Goal: Task Accomplishment & Management: Use online tool/utility

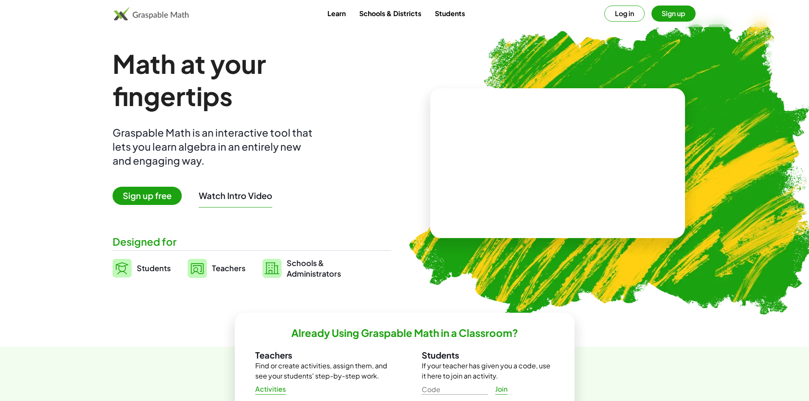
click at [454, 6] on link "Students" at bounding box center [450, 14] width 44 height 16
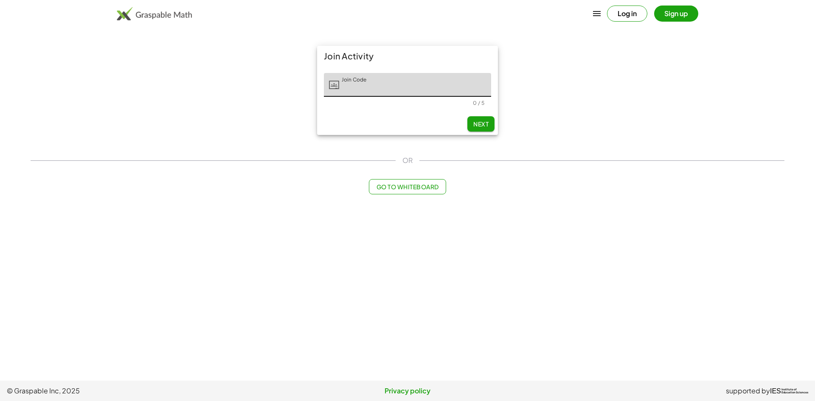
click at [393, 90] on input "Join Code" at bounding box center [415, 85] width 152 height 24
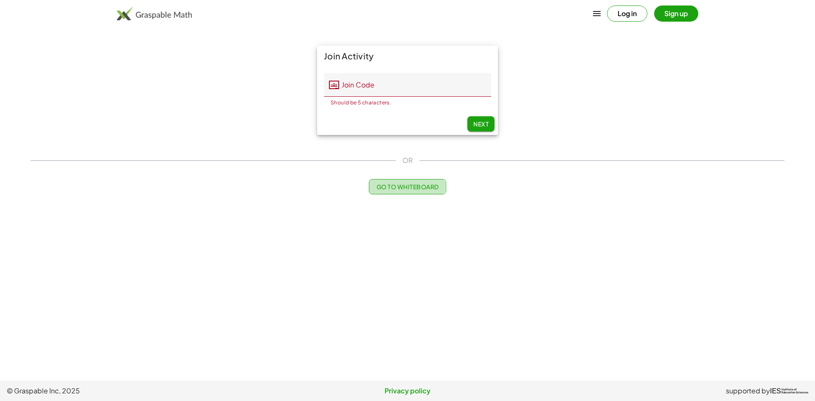
click at [432, 187] on span "Go to Whiteboard" at bounding box center [407, 187] width 62 height 8
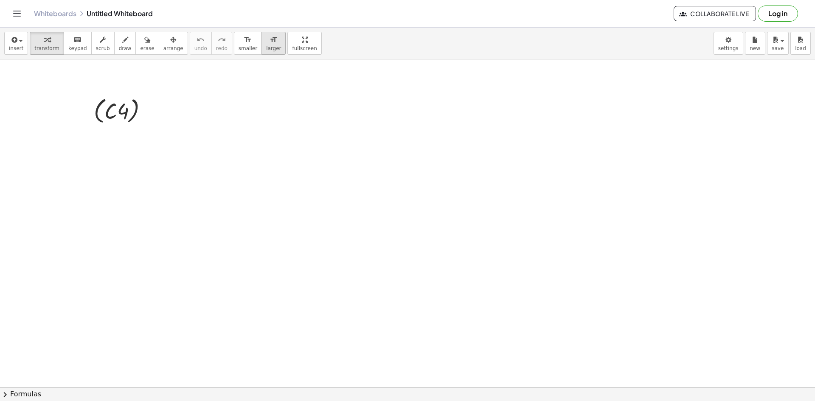
click at [266, 49] on span "larger" at bounding box center [273, 48] width 15 height 6
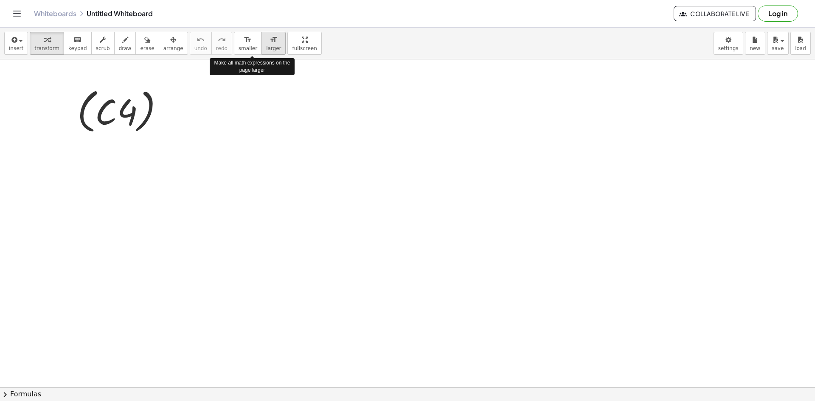
click at [266, 46] on span "larger" at bounding box center [273, 48] width 15 height 6
click at [239, 46] on span "smaller" at bounding box center [248, 48] width 19 height 6
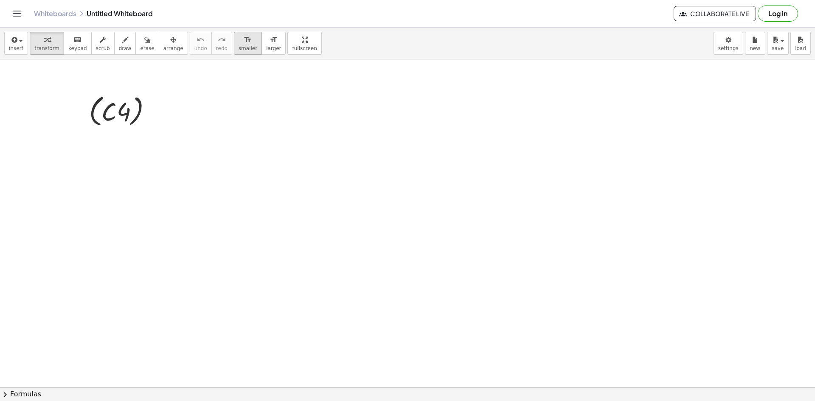
click at [239, 46] on span "smaller" at bounding box center [248, 48] width 19 height 6
click at [159, 46] on button "arrange" at bounding box center [173, 43] width 29 height 23
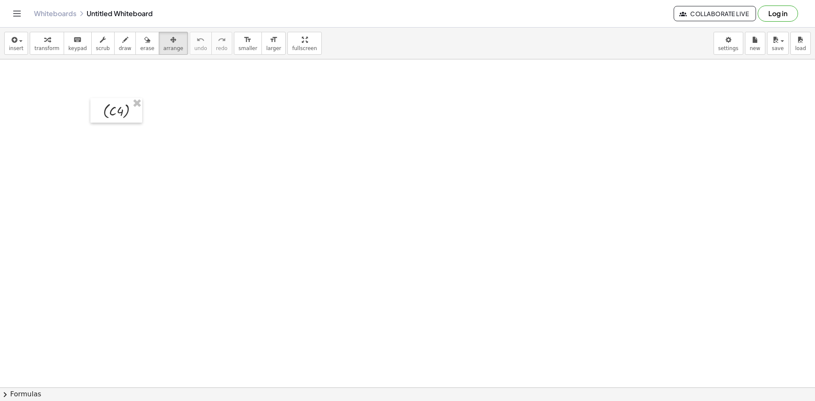
drag, startPoint x: 111, startPoint y: 128, endPoint x: 86, endPoint y: 96, distance: 40.5
drag, startPoint x: 110, startPoint y: 99, endPoint x: 64, endPoint y: 76, distance: 51.7
click at [64, 76] on div at bounding box center [71, 86] width 52 height 25
click at [18, 46] on span "insert" at bounding box center [16, 48] width 14 height 6
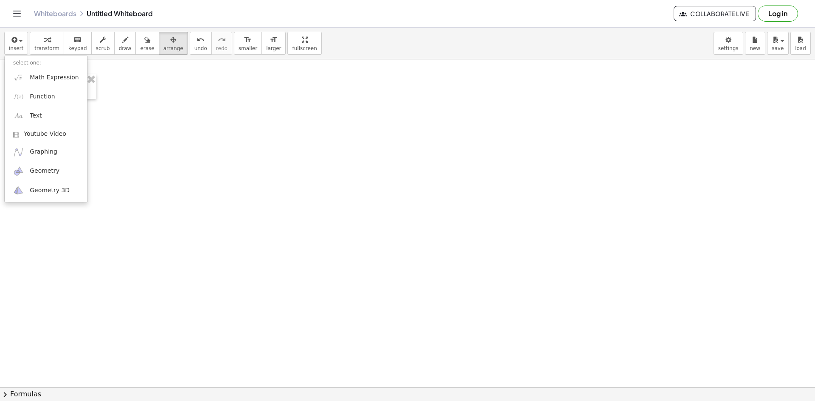
click at [16, 67] on li "select one:" at bounding box center [46, 63] width 83 height 10
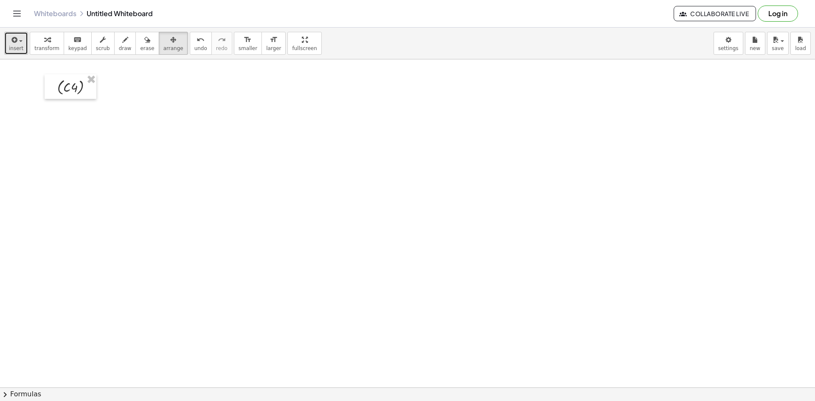
click at [21, 49] on span "insert" at bounding box center [16, 48] width 14 height 6
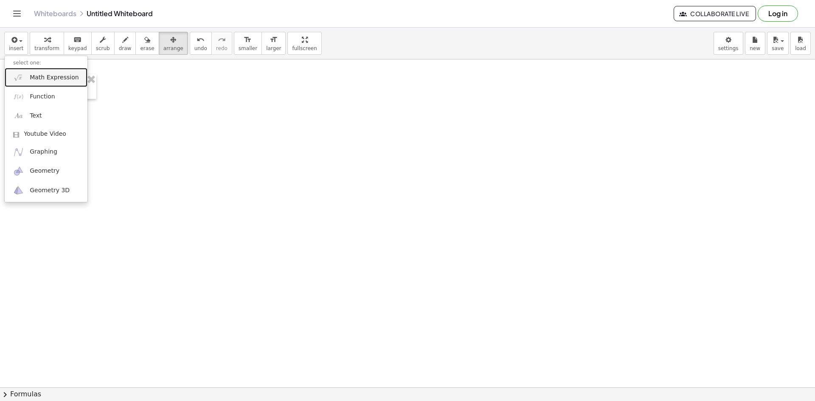
click at [19, 68] on link "Math Expression" at bounding box center [46, 77] width 83 height 19
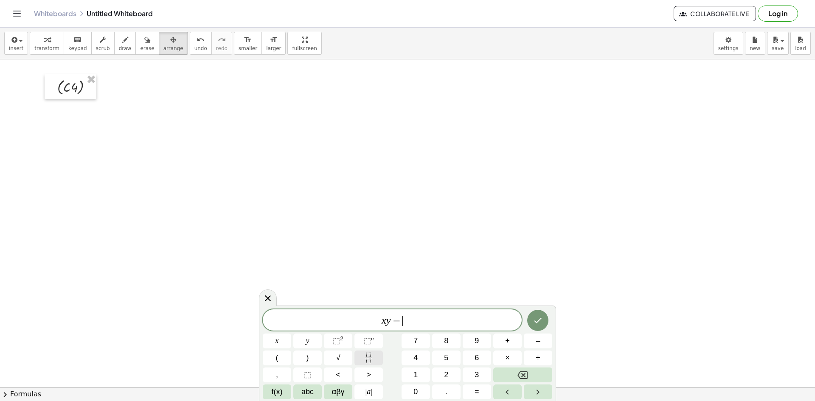
click at [367, 363] on icon "Fraction" at bounding box center [369, 358] width 11 height 11
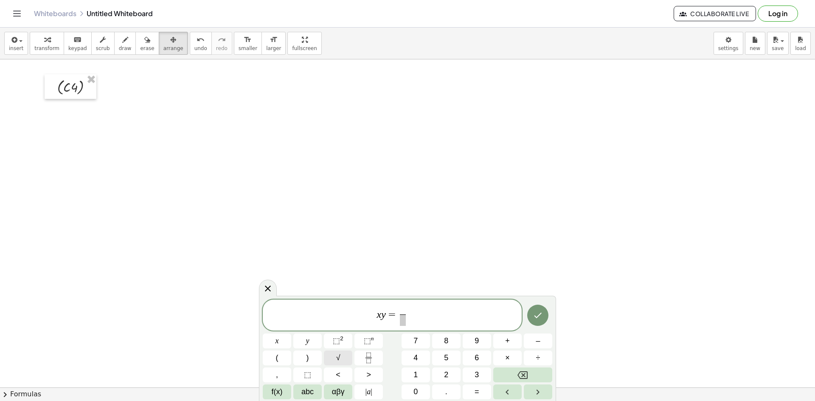
click at [336, 358] on button "√" at bounding box center [338, 358] width 28 height 15
click at [415, 320] on span "​" at bounding box center [403, 320] width 48 height 11
click at [535, 337] on button "–" at bounding box center [538, 341] width 28 height 15
click at [536, 334] on button "–" at bounding box center [538, 341] width 28 height 15
click at [538, 378] on button "Backspace" at bounding box center [523, 375] width 59 height 15
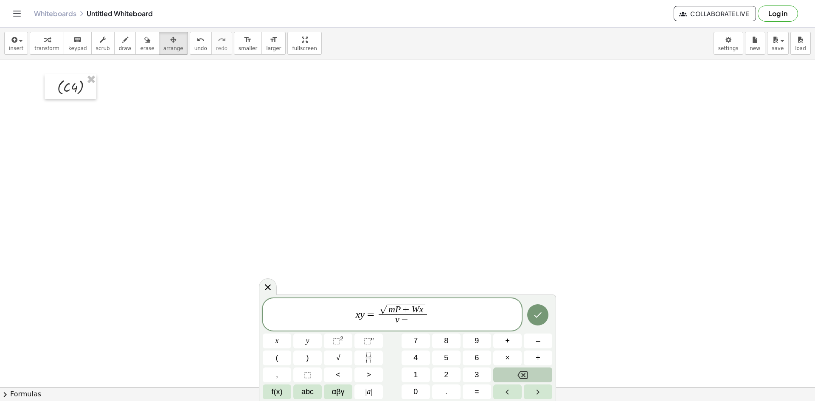
click at [527, 375] on icon "Backspace" at bounding box center [523, 376] width 10 height 8
click at [544, 319] on button "Done" at bounding box center [537, 315] width 21 height 21
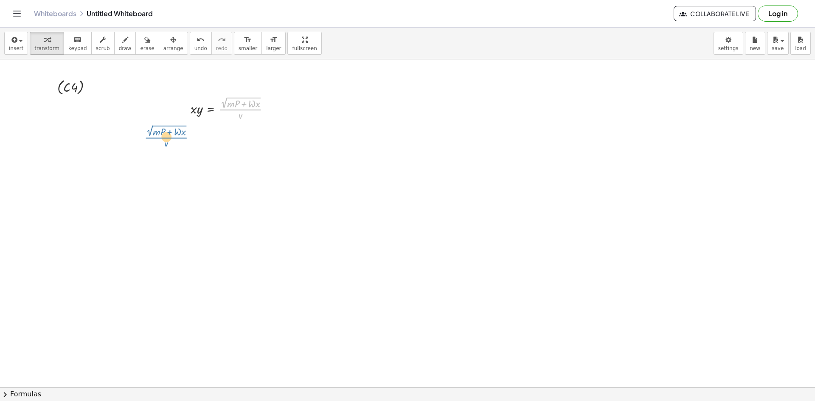
drag, startPoint x: 220, startPoint y: 112, endPoint x: 195, endPoint y: 129, distance: 30.0
click at [293, 76] on div "insert select one: Math Expression Function Text Youtube Video Graphing Geometr…" at bounding box center [407, 215] width 815 height 374
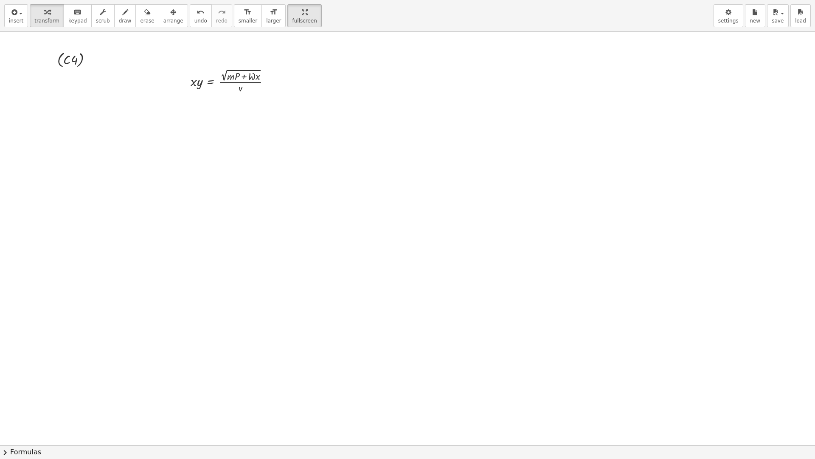
click at [284, 76] on div at bounding box center [407, 445] width 815 height 826
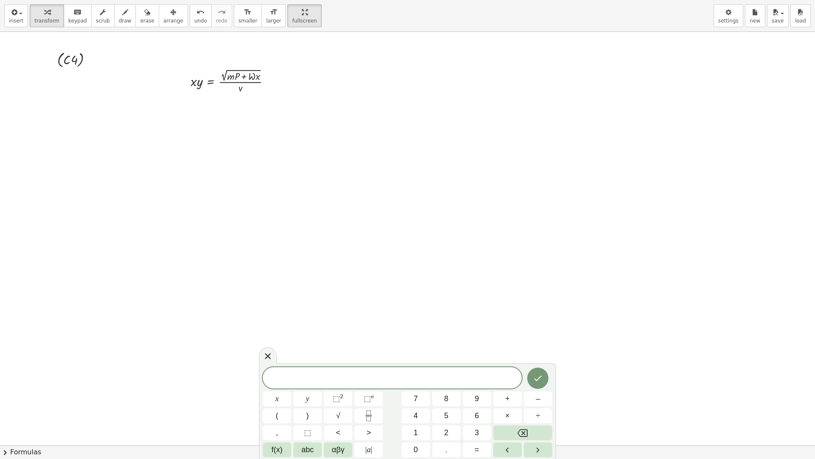
drag, startPoint x: 269, startPoint y: 8, endPoint x: 269, endPoint y: -29, distance: 36.9
click at [269, 0] on html "Graspable Math Activities Get Started Activity Bank Assigned Work Classes White…" at bounding box center [407, 229] width 815 height 459
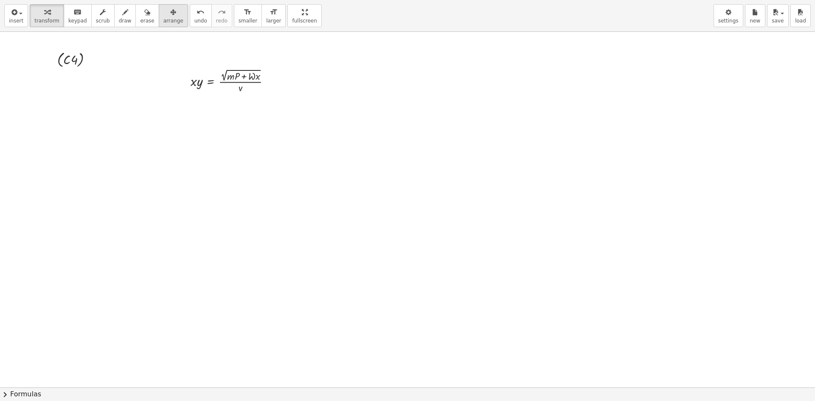
click at [165, 24] on span "arrange" at bounding box center [174, 21] width 20 height 6
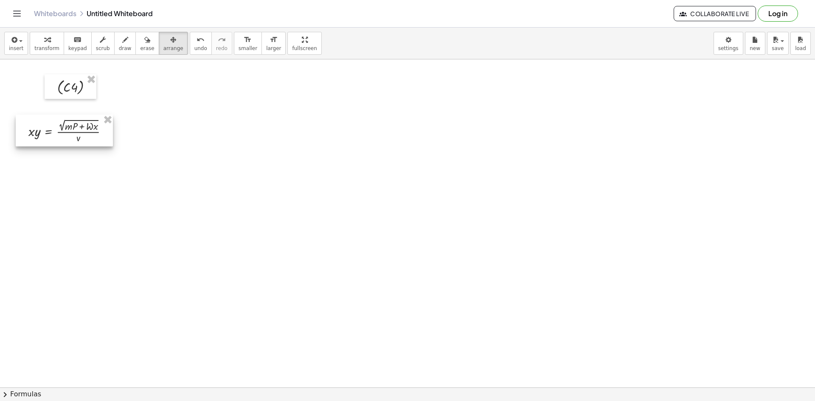
drag, startPoint x: 224, startPoint y: 127, endPoint x: 70, endPoint y: 117, distance: 154.9
click at [76, 130] on div at bounding box center [64, 131] width 97 height 32
click at [10, 41] on icon "button" at bounding box center [14, 40] width 8 height 10
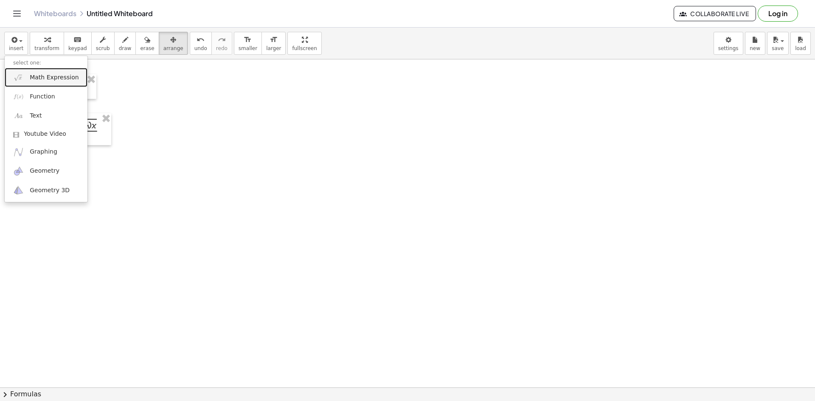
click at [40, 78] on span "Math Expression" at bounding box center [54, 77] width 49 height 8
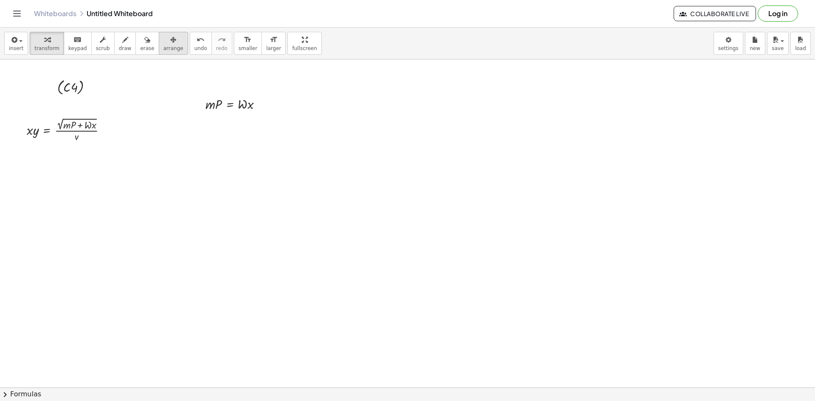
click at [164, 48] on span "arrange" at bounding box center [174, 48] width 20 height 6
drag, startPoint x: 228, startPoint y: 106, endPoint x: 46, endPoint y: 179, distance: 196.7
click at [46, 179] on div at bounding box center [47, 176] width 74 height 23
drag, startPoint x: 47, startPoint y: 180, endPoint x: 197, endPoint y: 101, distance: 170.2
click at [197, 101] on div at bounding box center [198, 96] width 74 height 23
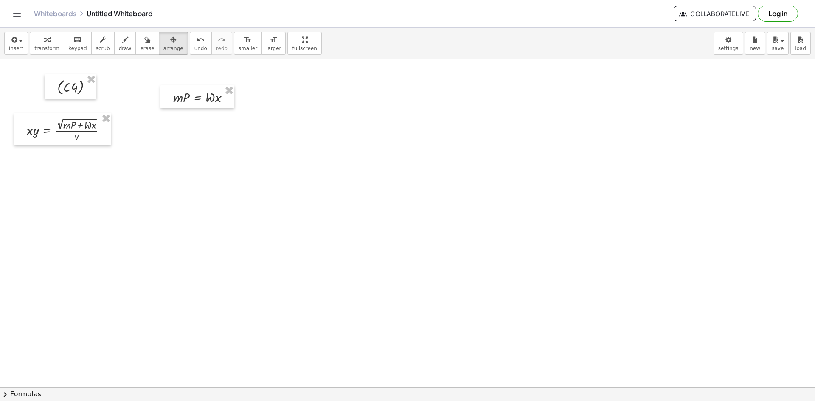
drag, startPoint x: 108, startPoint y: 31, endPoint x: 129, endPoint y: 75, distance: 49.2
click at [113, 35] on div "insert select one: Math Expression Function Text Youtube Video Graphing Geometr…" at bounding box center [407, 44] width 815 height 32
drag, startPoint x: 116, startPoint y: 39, endPoint x: 123, endPoint y: 112, distance: 73.0
click at [122, 42] on icon "button" at bounding box center [125, 40] width 6 height 10
drag, startPoint x: 114, startPoint y: 121, endPoint x: 150, endPoint y: 84, distance: 51.4
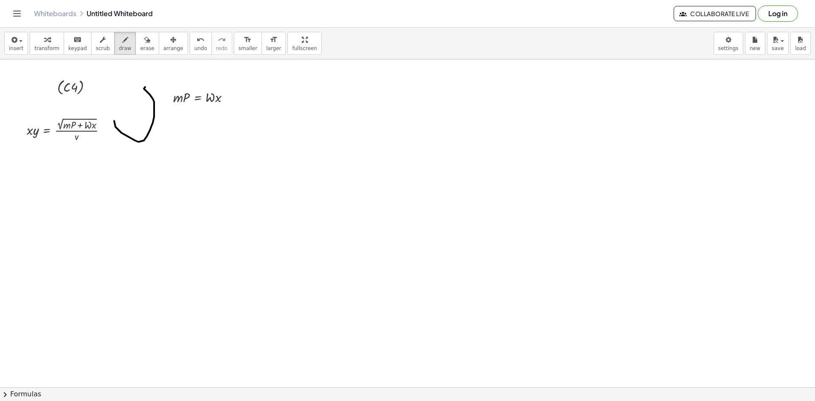
drag, startPoint x: 147, startPoint y: 84, endPoint x: 163, endPoint y: 87, distance: 16.4
drag, startPoint x: 168, startPoint y: 77, endPoint x: 162, endPoint y: 87, distance: 11.8
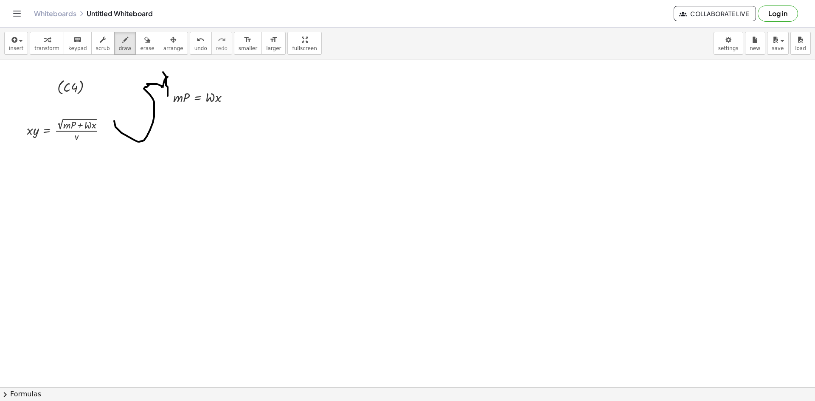
drag, startPoint x: 163, startPoint y: 72, endPoint x: 168, endPoint y: 96, distance: 24.2
drag, startPoint x: 164, startPoint y: 92, endPoint x: 169, endPoint y: 83, distance: 10.5
click at [135, 39] on button "erase" at bounding box center [146, 43] width 23 height 23
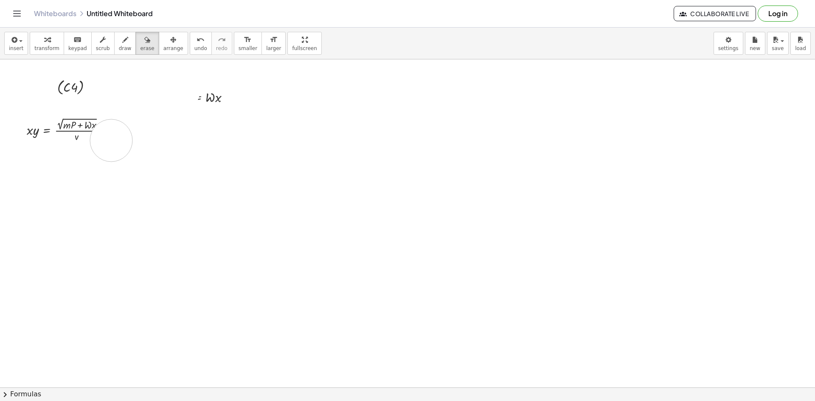
drag, startPoint x: 151, startPoint y: 121, endPoint x: 214, endPoint y: 68, distance: 82.0
click at [114, 47] on button "draw" at bounding box center [125, 43] width 22 height 23
click at [48, 35] on div "button" at bounding box center [46, 39] width 25 height 10
click at [224, 95] on div at bounding box center [205, 96] width 72 height 19
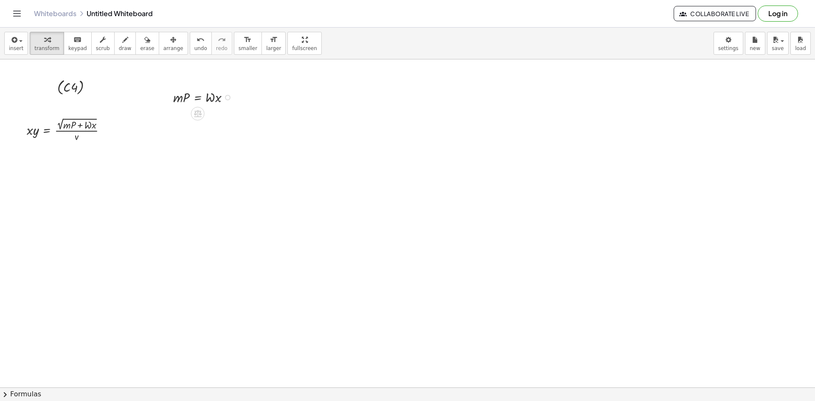
click at [227, 95] on div at bounding box center [228, 98] width 6 height 6
click at [272, 85] on span "Transform line" at bounding box center [263, 84] width 38 height 7
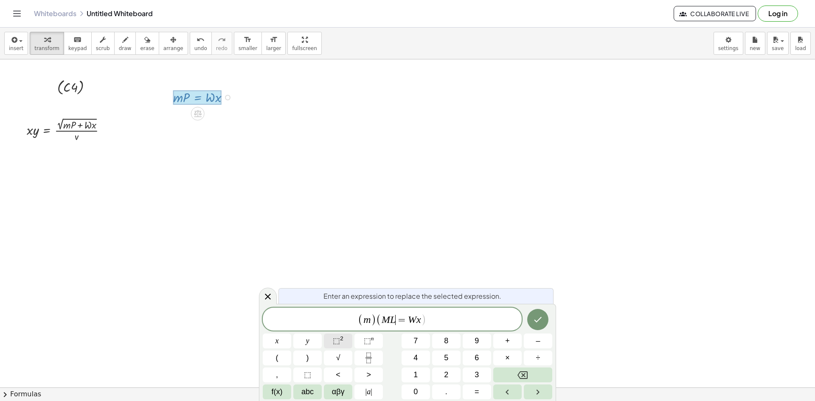
click at [338, 346] on span "⬚ 2" at bounding box center [338, 341] width 11 height 11
click at [362, 342] on button "⬚ n" at bounding box center [369, 341] width 28 height 15
click at [407, 314] on span "M L 2 T − 2 ​ = W x" at bounding box center [402, 318] width 62 height 14
click at [432, 326] on span ")" at bounding box center [435, 318] width 6 height 16
click at [423, 323] on var "W" at bounding box center [423, 319] width 8 height 11
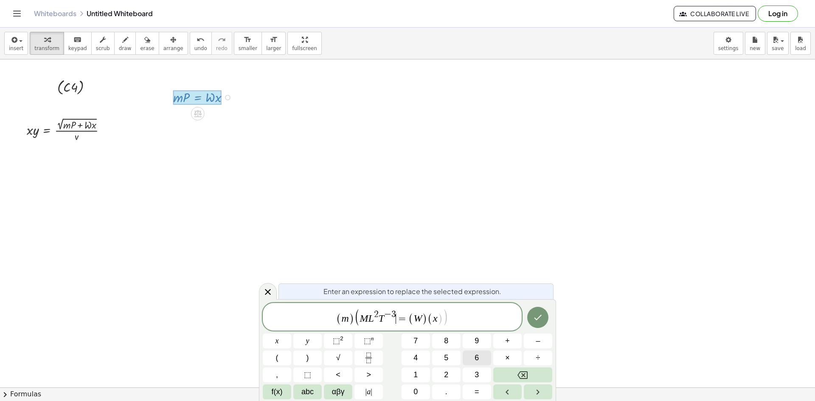
drag, startPoint x: 400, startPoint y: 319, endPoint x: 472, endPoint y: 358, distance: 82.3
drag, startPoint x: 428, startPoint y: 317, endPoint x: 499, endPoint y: 391, distance: 102.4
click at [371, 344] on span "⬚" at bounding box center [367, 341] width 7 height 8
drag, startPoint x: 466, startPoint y: 320, endPoint x: 510, endPoint y: 319, distance: 44.6
click at [473, 320] on span "( m ) ( M L 2 T − 3 ) = ( M L 2 T − 2 ​ ) ( x )" at bounding box center [392, 318] width 259 height 17
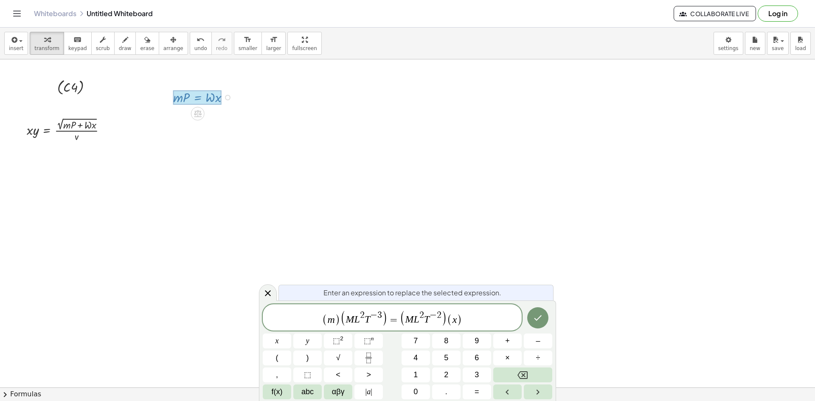
click at [531, 302] on div "Enter an expression to replace the selected expression. ( m ) ( M L 2 T − 3 ) =…" at bounding box center [407, 351] width 297 height 101
click at [536, 317] on icon "Done" at bounding box center [538, 318] width 10 height 10
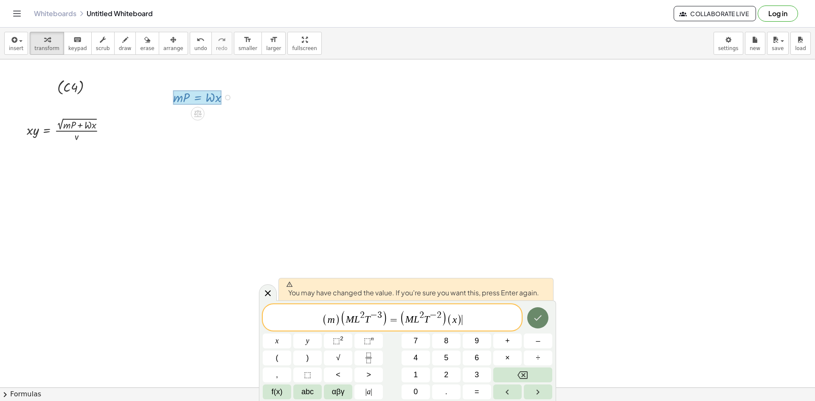
click at [536, 317] on icon "Done" at bounding box center [538, 318] width 10 height 10
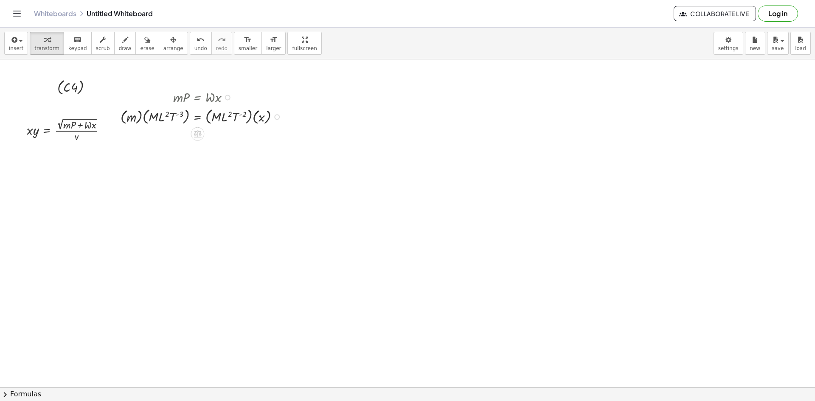
click at [274, 118] on div "Fix a mistake Transform line Copy line as LaTeX Copy derivation as LaTeX Expand…" at bounding box center [277, 117] width 6 height 6
click at [319, 92] on li "Transform line" at bounding box center [327, 98] width 72 height 13
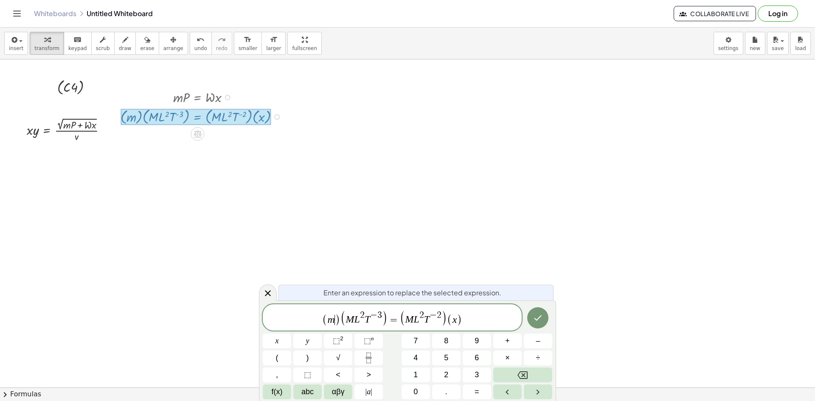
click at [334, 323] on var "m" at bounding box center [331, 319] width 7 height 11
click at [389, 322] on span "=" at bounding box center [394, 320] width 12 height 10
click at [357, 319] on var "L" at bounding box center [358, 319] width 6 height 11
click at [332, 345] on button "⬚ 2" at bounding box center [338, 341] width 28 height 15
click at [336, 318] on span ")" at bounding box center [336, 320] width 6 height 12
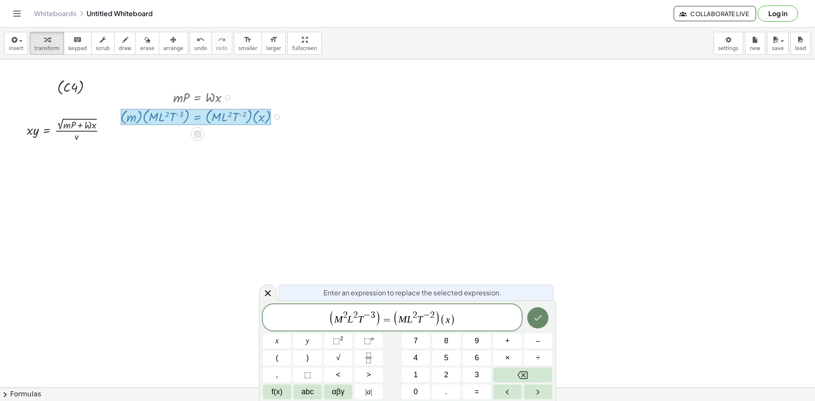
click at [540, 317] on icon "Done" at bounding box center [539, 318] width 8 height 6
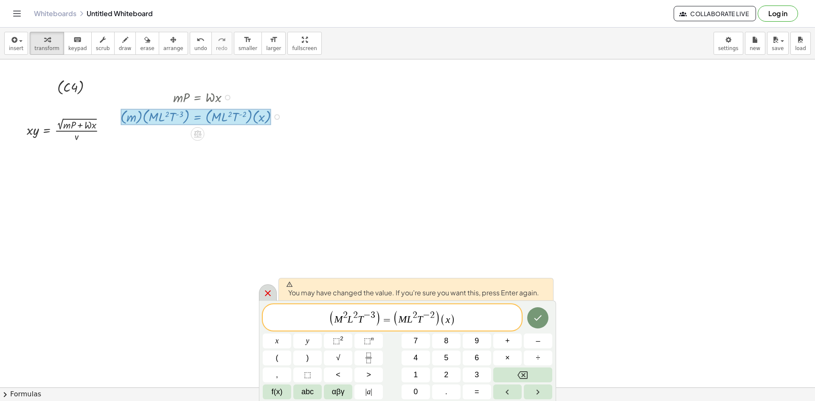
click at [273, 293] on icon at bounding box center [268, 293] width 10 height 10
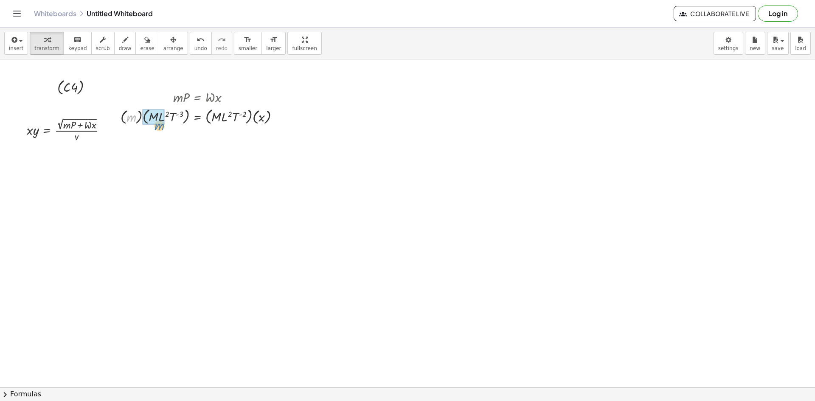
drag, startPoint x: 129, startPoint y: 113, endPoint x: 157, endPoint y: 122, distance: 29.3
drag, startPoint x: 152, startPoint y: 138, endPoint x: 157, endPoint y: 141, distance: 5.5
click at [157, 141] on div at bounding box center [203, 137] width 174 height 20
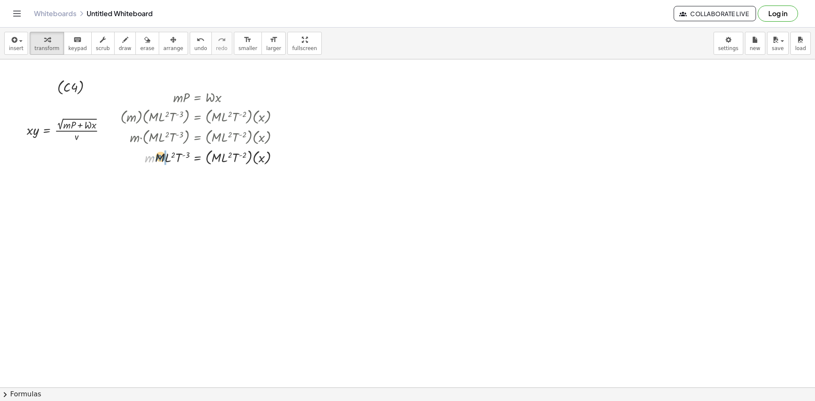
drag, startPoint x: 158, startPoint y: 158, endPoint x: 163, endPoint y: 158, distance: 4.7
click at [163, 158] on div at bounding box center [203, 157] width 174 height 20
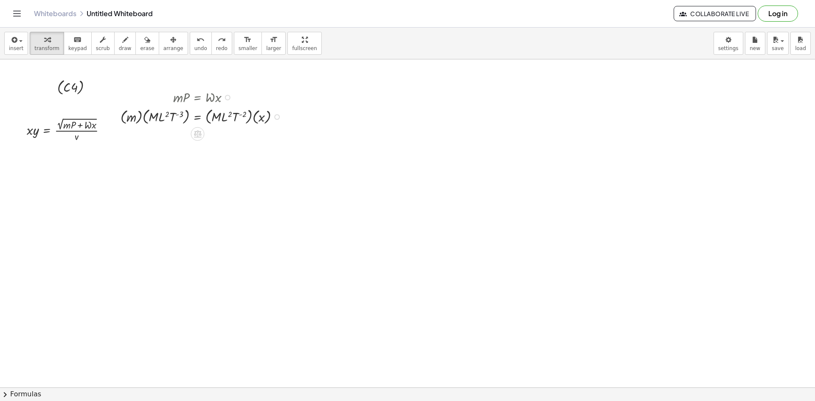
click at [283, 116] on div at bounding box center [203, 116] width 174 height 20
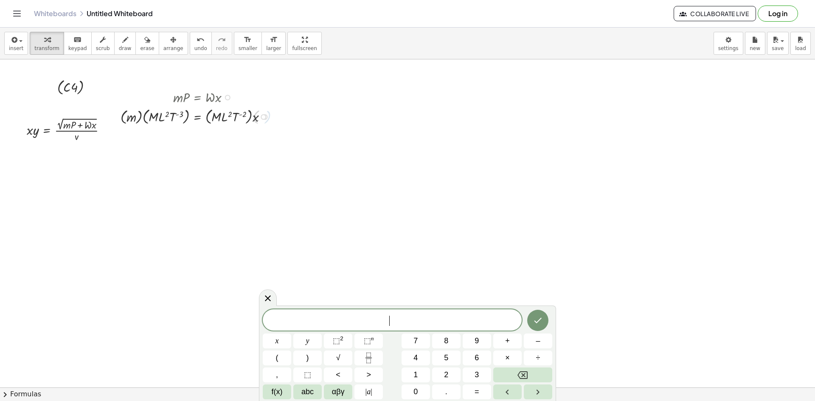
click at [267, 118] on div at bounding box center [265, 117] width 6 height 6
click at [261, 118] on div "Transform line Copy line as LaTeX Copy derivation as LaTeX Expand new lines: On" at bounding box center [264, 117] width 6 height 6
click at [254, 93] on div at bounding box center [196, 96] width 161 height 19
click at [225, 95] on div at bounding box center [196, 96] width 161 height 19
click at [225, 99] on div at bounding box center [228, 98] width 6 height 6
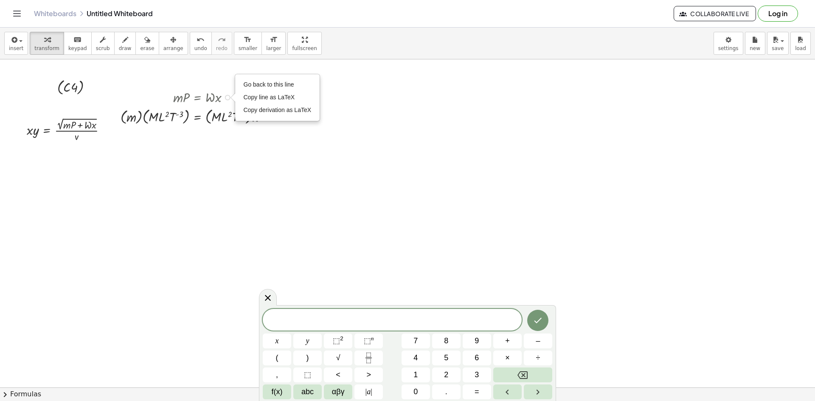
click at [229, 97] on div "Go back to this line Copy line as LaTeX Copy derivation as LaTeX" at bounding box center [228, 98] width 6 height 6
click at [256, 84] on span "Go back to this line" at bounding box center [269, 84] width 51 height 7
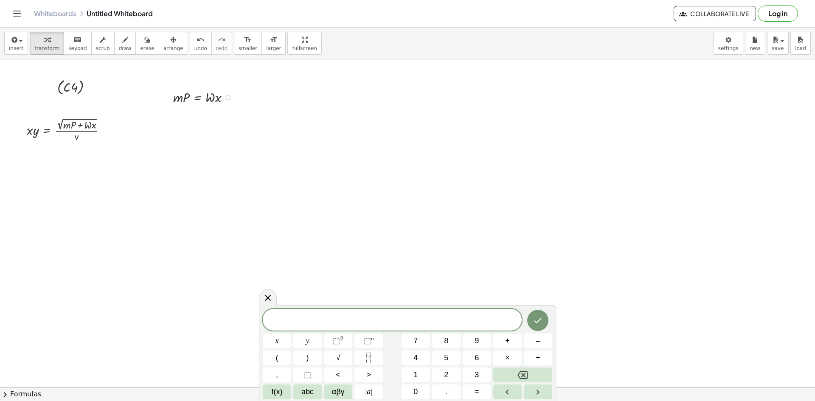
click at [170, 94] on div at bounding box center [167, 96] width 13 height 23
click at [178, 100] on div at bounding box center [205, 96] width 72 height 19
click at [264, 292] on div at bounding box center [268, 297] width 18 height 17
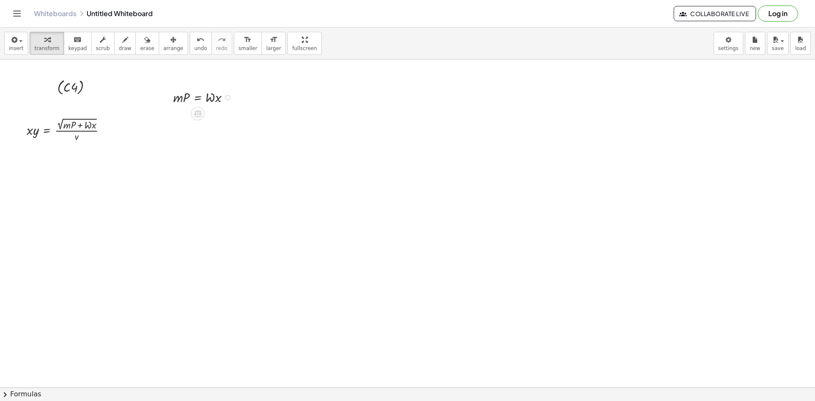
click at [225, 98] on div "Go back to this line Copy line as LaTeX Copy derivation as LaTeX" at bounding box center [228, 98] width 6 height 6
click at [265, 72] on span "Fix a mistake" at bounding box center [261, 71] width 35 height 7
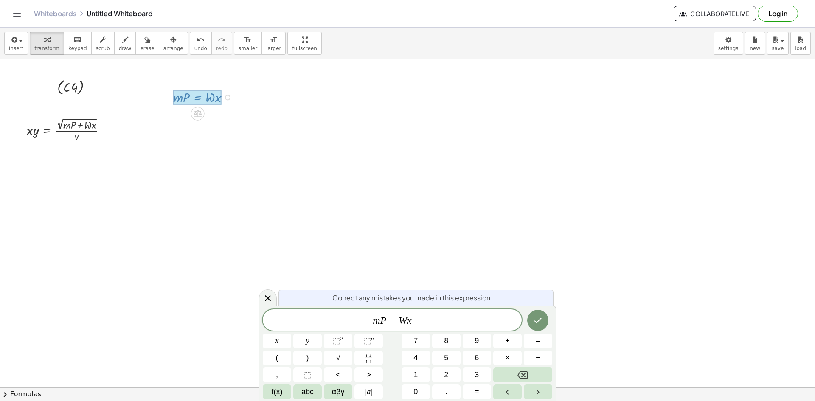
click at [383, 323] on var "P" at bounding box center [384, 320] width 6 height 11
click at [537, 317] on icon "Done" at bounding box center [538, 321] width 10 height 10
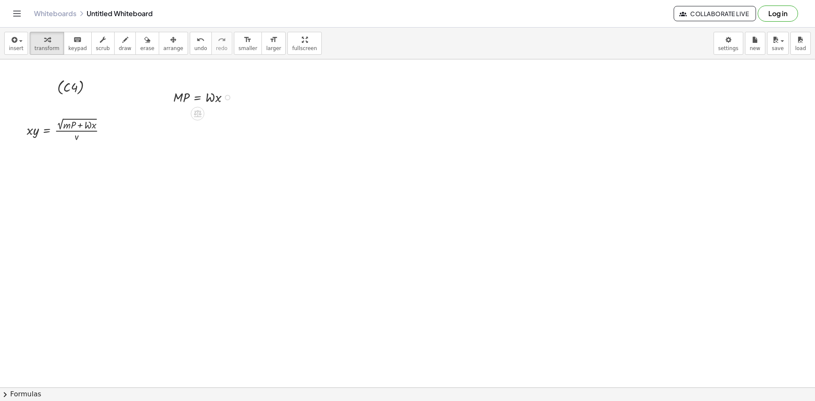
click at [226, 94] on div at bounding box center [205, 96] width 72 height 19
click at [224, 94] on div at bounding box center [205, 96] width 72 height 19
click at [228, 99] on div "Fix a mistake Transform line Copy line as LaTeX Copy derivation as LaTeX Expand…" at bounding box center [228, 98] width 6 height 6
click at [265, 85] on span "Transform line" at bounding box center [262, 84] width 38 height 7
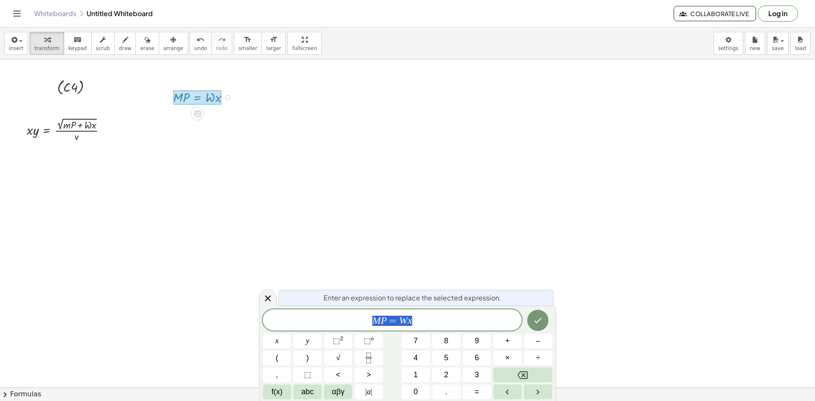
click at [372, 314] on div "M P = W x" at bounding box center [392, 320] width 259 height 21
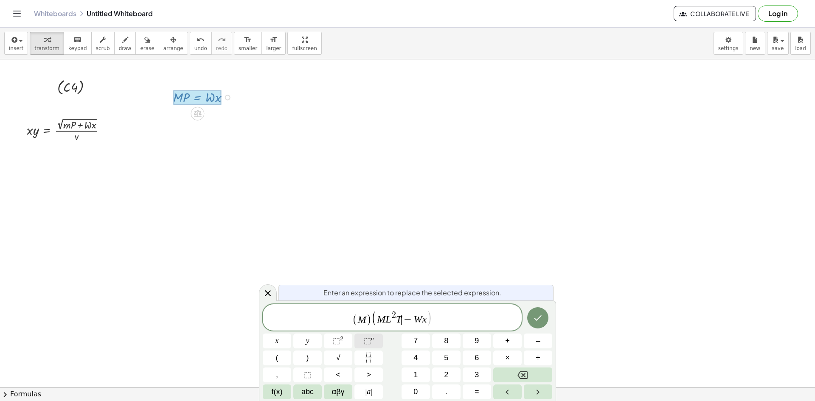
click at [361, 338] on button "⬚ n" at bounding box center [369, 341] width 28 height 15
click at [429, 320] on var "W" at bounding box center [429, 319] width 8 height 11
click at [371, 339] on sup "n" at bounding box center [372, 339] width 3 height 6
click at [539, 317] on icon "Done" at bounding box center [538, 318] width 10 height 10
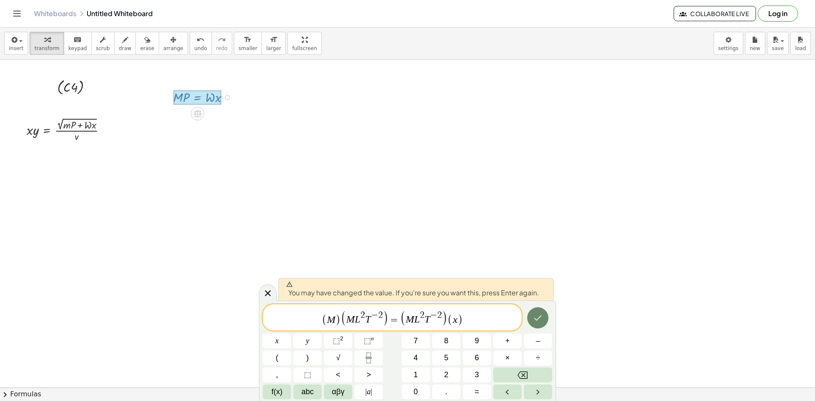
click at [539, 317] on icon "Done" at bounding box center [538, 318] width 10 height 10
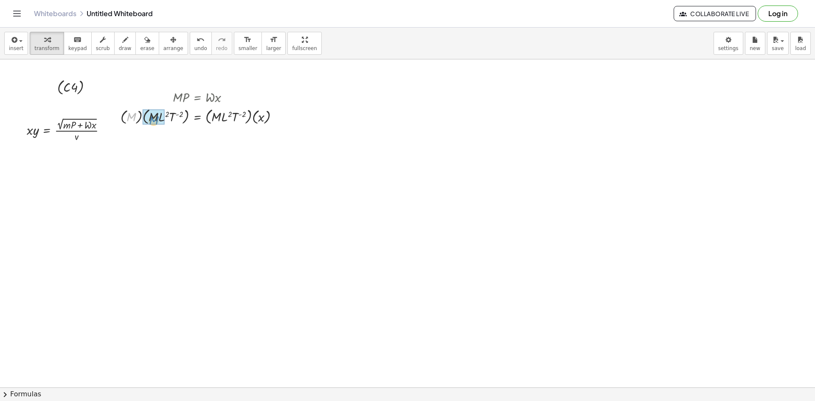
drag, startPoint x: 127, startPoint y: 115, endPoint x: 148, endPoint y: 116, distance: 20.9
drag, startPoint x: 136, startPoint y: 137, endPoint x: 154, endPoint y: 140, distance: 18.1
click at [154, 140] on div at bounding box center [202, 137] width 173 height 20
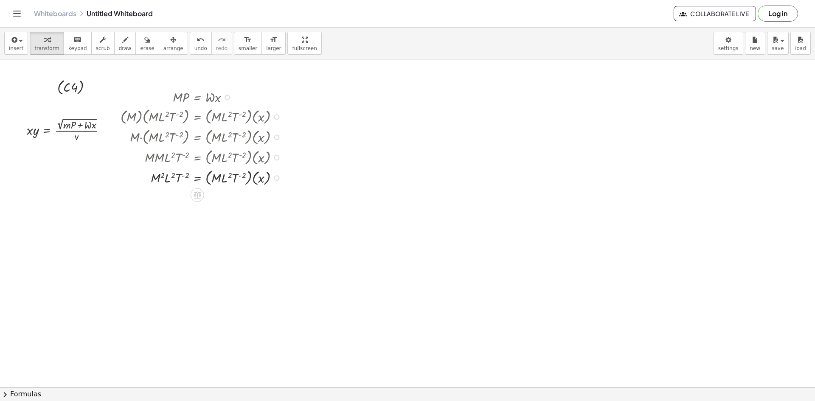
click at [279, 180] on div "Fix a mistake Transform line Copy line as LaTeX Copy derivation as LaTeX Expand…" at bounding box center [277, 178] width 6 height 6
click at [317, 161] on span "Transform line" at bounding box center [312, 158] width 38 height 7
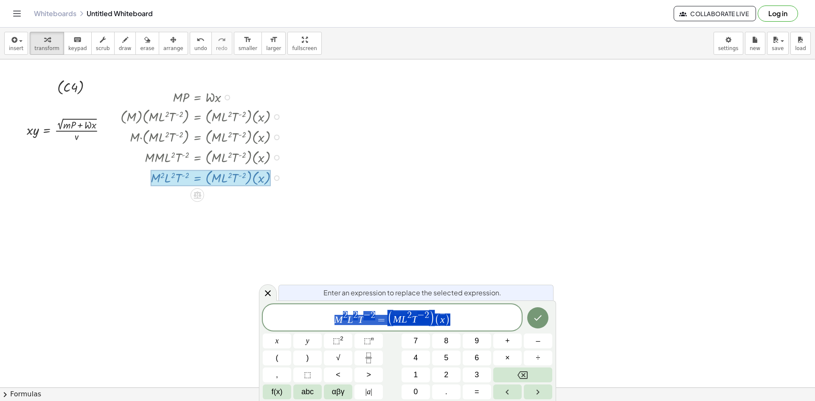
drag, startPoint x: 444, startPoint y: 323, endPoint x: 368, endPoint y: 317, distance: 76.3
drag, startPoint x: 433, startPoint y: 316, endPoint x: 423, endPoint y: 319, distance: 11.0
drag, startPoint x: 380, startPoint y: 313, endPoint x: 395, endPoint y: 320, distance: 16.5
click at [402, 321] on span "=" at bounding box center [405, 320] width 12 height 10
click at [364, 355] on icon "Fraction" at bounding box center [369, 358] width 11 height 11
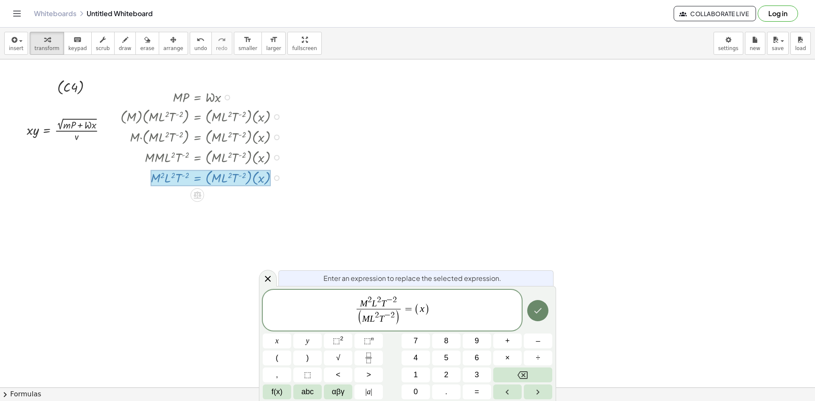
click at [539, 313] on icon "Done" at bounding box center [538, 311] width 10 height 10
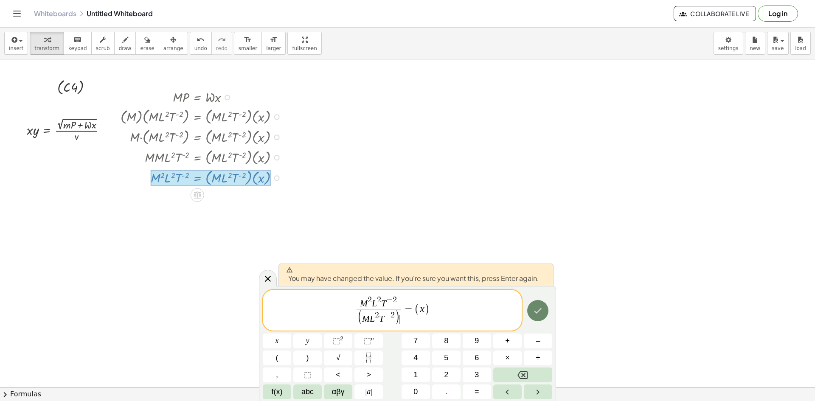
click at [539, 313] on icon "Done" at bounding box center [538, 311] width 10 height 10
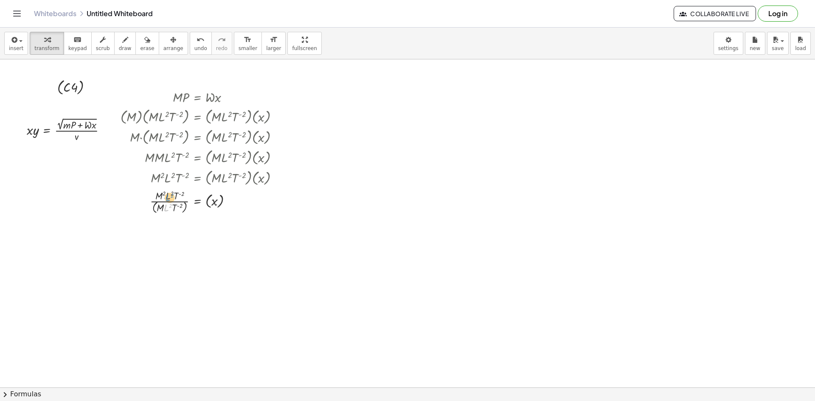
drag, startPoint x: 166, startPoint y: 208, endPoint x: 167, endPoint y: 198, distance: 10.3
click at [167, 198] on div at bounding box center [202, 202] width 173 height 28
drag, startPoint x: 160, startPoint y: 209, endPoint x: 185, endPoint y: 211, distance: 25.2
click at [164, 208] on div at bounding box center [202, 202] width 173 height 28
drag, startPoint x: 185, startPoint y: 208, endPoint x: 186, endPoint y: 195, distance: 13.2
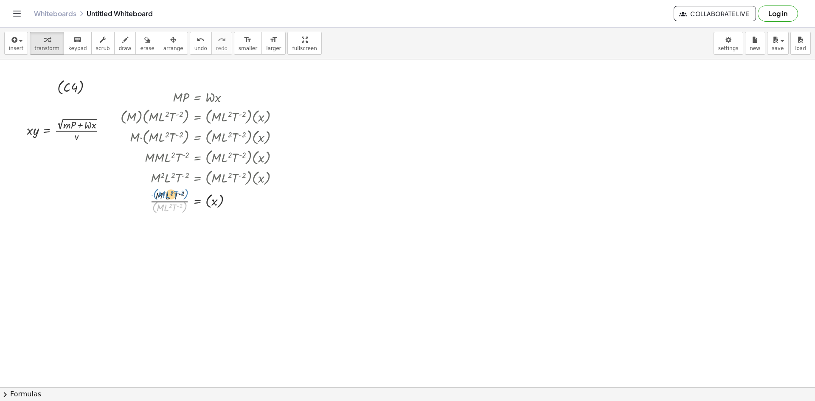
click at [186, 195] on div at bounding box center [202, 202] width 173 height 28
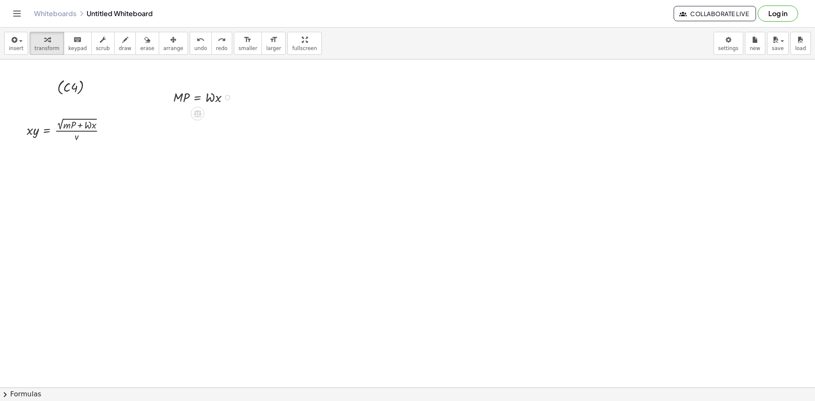
click at [221, 97] on div at bounding box center [205, 96] width 72 height 19
click at [222, 97] on div at bounding box center [205, 96] width 72 height 19
drag, startPoint x: 212, startPoint y: 158, endPoint x: 219, endPoint y: 116, distance: 42.3
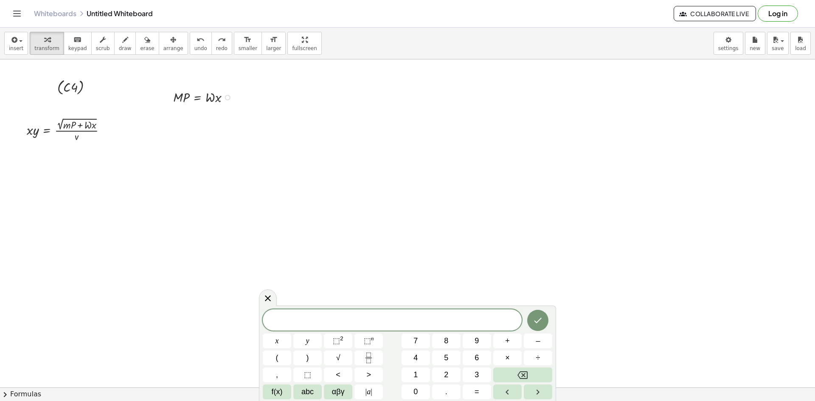
click at [228, 99] on div at bounding box center [228, 98] width 6 height 6
click at [265, 83] on span "Transform line" at bounding box center [262, 84] width 38 height 7
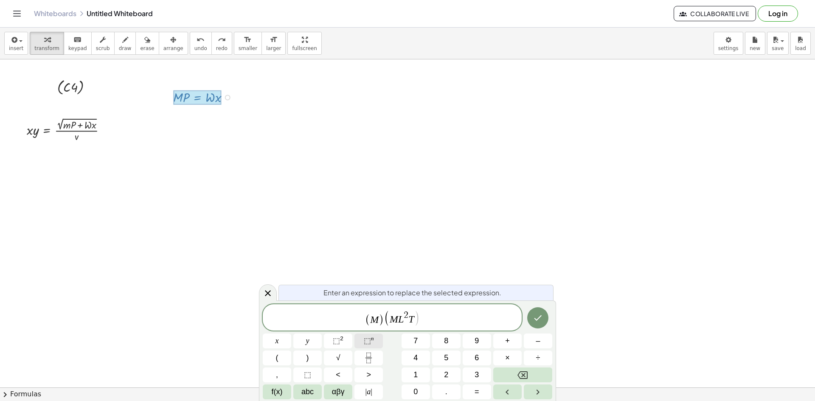
click at [371, 342] on span "⬚" at bounding box center [367, 341] width 7 height 8
click at [361, 344] on button "⬚ n" at bounding box center [369, 341] width 28 height 15
click at [548, 320] on button "Done" at bounding box center [537, 317] width 21 height 21
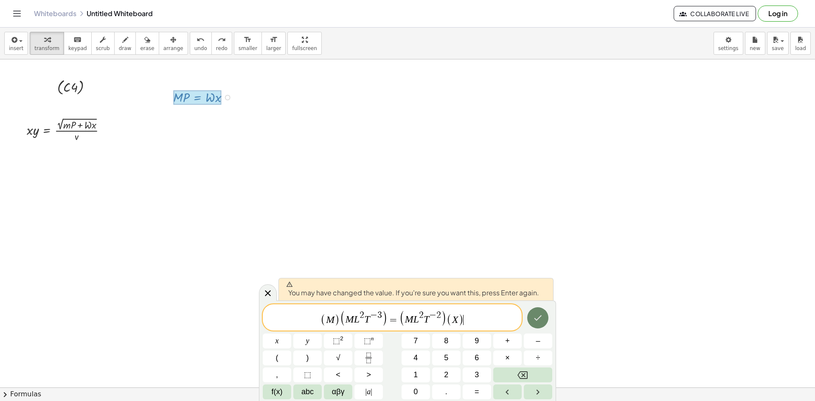
click at [537, 320] on icon "Done" at bounding box center [539, 318] width 8 height 6
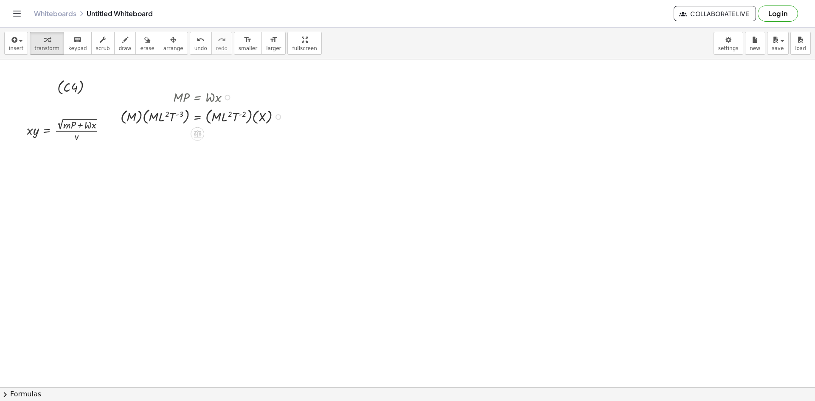
click at [276, 116] on div "Fix a mistake Transform line Copy line as LaTeX Copy derivation as LaTeX Expand…" at bounding box center [279, 117] width 6 height 6
click at [335, 100] on li "Transform line" at bounding box center [328, 98] width 72 height 13
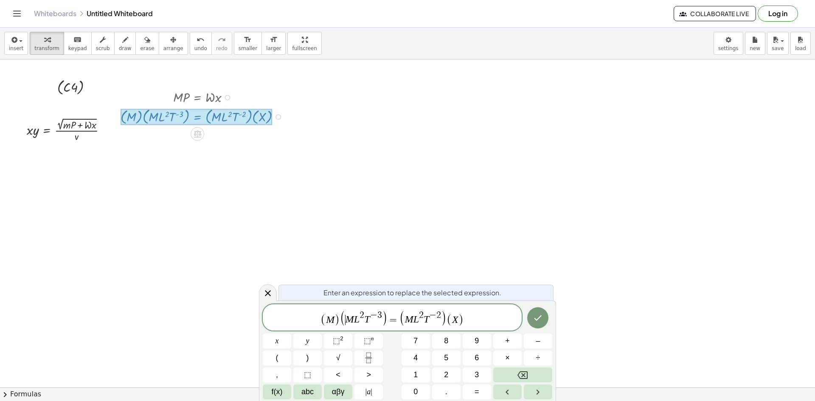
click at [350, 315] on var "M" at bounding box center [350, 319] width 8 height 11
click at [332, 324] on var "M" at bounding box center [330, 319] width 8 height 11
click at [342, 317] on span "(" at bounding box center [343, 318] width 6 height 16
drag, startPoint x: 337, startPoint y: 320, endPoint x: 341, endPoint y: 324, distance: 6.0
click at [335, 321] on span ")" at bounding box center [338, 320] width 6 height 12
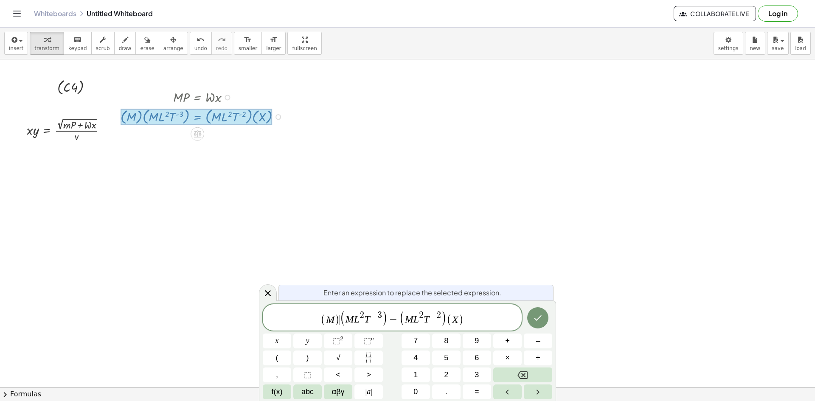
click at [341, 324] on span "(" at bounding box center [343, 318] width 6 height 16
click at [377, 323] on span ")" at bounding box center [375, 318] width 6 height 16
click at [335, 321] on span "(" at bounding box center [333, 317] width 6 height 19
click at [344, 320] on span "​ M L 2 T − 3 = ( M L 2 T − 2 ) ( X )" at bounding box center [392, 318] width 259 height 17
drag, startPoint x: 433, startPoint y: 317, endPoint x: 403, endPoint y: 318, distance: 29.8
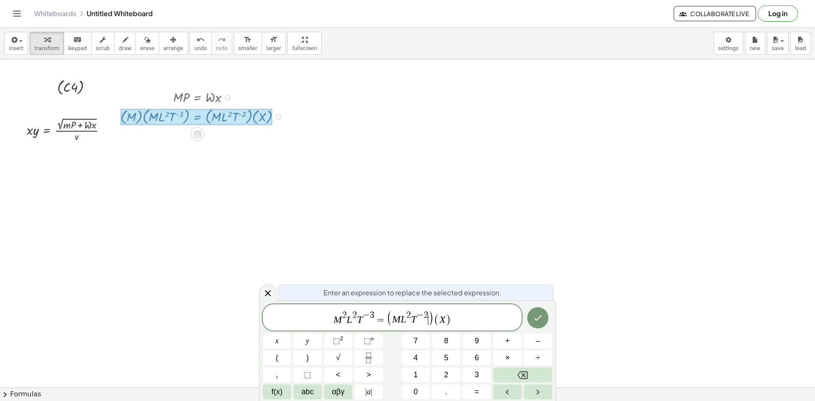
drag, startPoint x: 430, startPoint y: 320, endPoint x: 437, endPoint y: 323, distance: 7.8
click at [437, 323] on span "(" at bounding box center [437, 320] width 6 height 12
click at [426, 317] on span "2" at bounding box center [426, 315] width 5 height 9
click at [436, 320] on span "(" at bounding box center [437, 320] width 6 height 12
drag, startPoint x: 436, startPoint y: 320, endPoint x: 418, endPoint y: 323, distance: 18.1
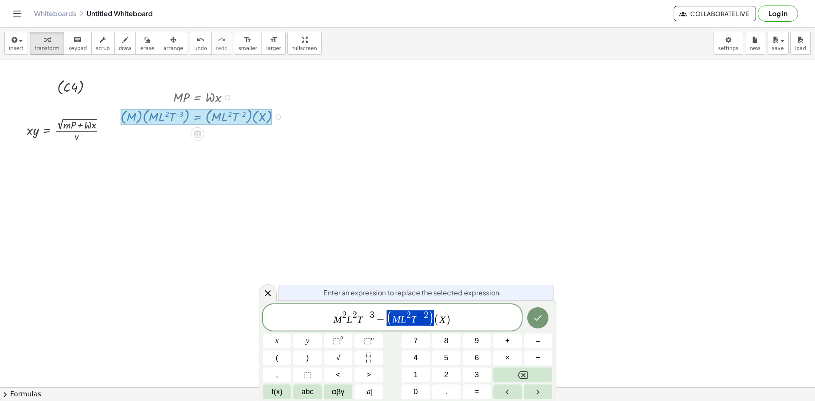
click at [418, 323] on span "M 2 L 2 T − 3 = ( M L 2 T − 2 ) ( X )" at bounding box center [392, 318] width 259 height 17
click at [396, 323] on span "M 2 L 2 T − 3 = ​ ( X )" at bounding box center [392, 318] width 259 height 17
click at [368, 355] on icon "Fraction" at bounding box center [369, 358] width 11 height 11
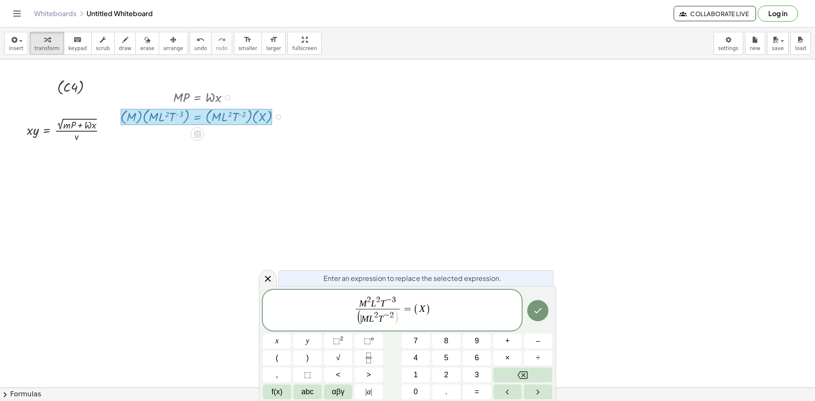
click at [361, 320] on span "(" at bounding box center [358, 318] width 5 height 16
click at [540, 306] on button "Done" at bounding box center [537, 311] width 21 height 21
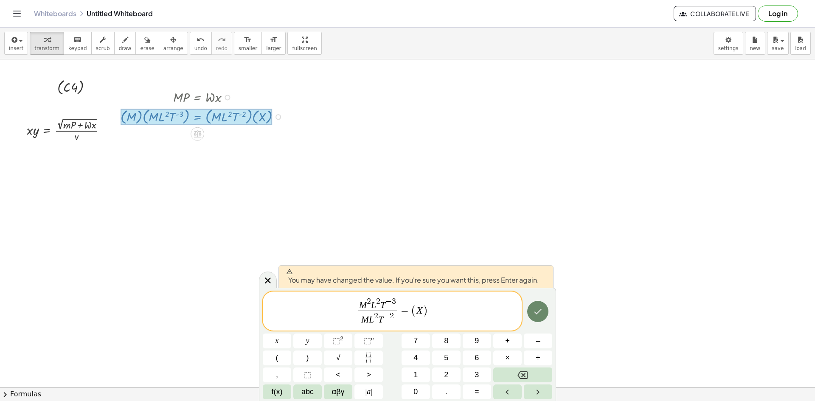
click at [536, 308] on icon "Done" at bounding box center [538, 312] width 10 height 10
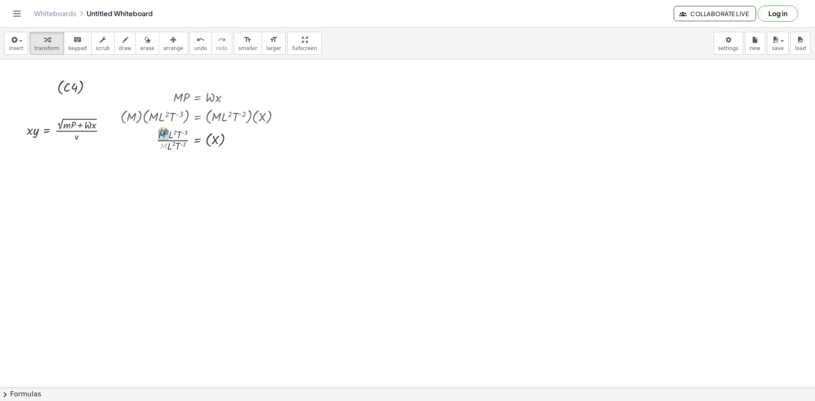
drag, startPoint x: 164, startPoint y: 146, endPoint x: 166, endPoint y: 131, distance: 14.9
drag, startPoint x: 169, startPoint y: 175, endPoint x: 172, endPoint y: 166, distance: 9.4
drag, startPoint x: 149, startPoint y: 43, endPoint x: 158, endPoint y: 51, distance: 11.5
click at [159, 45] on button "arrange" at bounding box center [173, 43] width 29 height 23
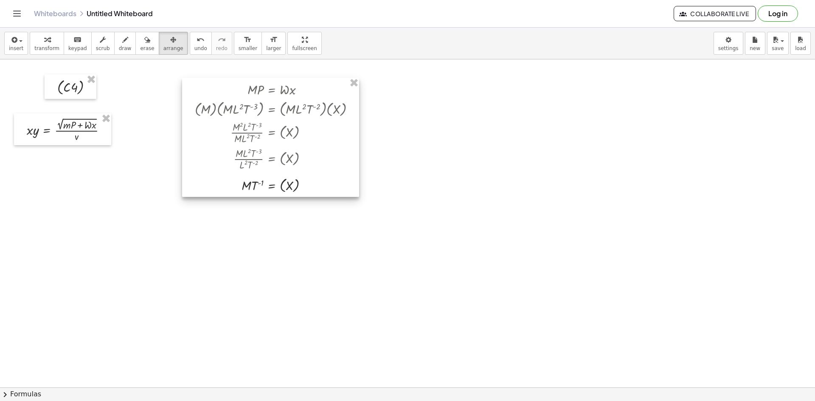
drag, startPoint x: 191, startPoint y: 147, endPoint x: 264, endPoint y: 141, distance: 72.9
click at [264, 141] on div at bounding box center [270, 137] width 177 height 119
click at [263, 144] on div at bounding box center [268, 138] width 177 height 119
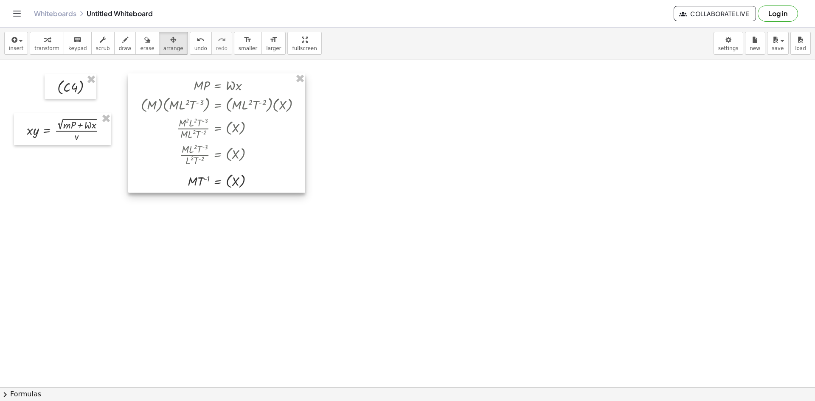
drag, startPoint x: 263, startPoint y: 144, endPoint x: 211, endPoint y: 138, distance: 52.6
click at [211, 138] on div at bounding box center [216, 132] width 177 height 119
click at [52, 140] on div at bounding box center [62, 129] width 97 height 32
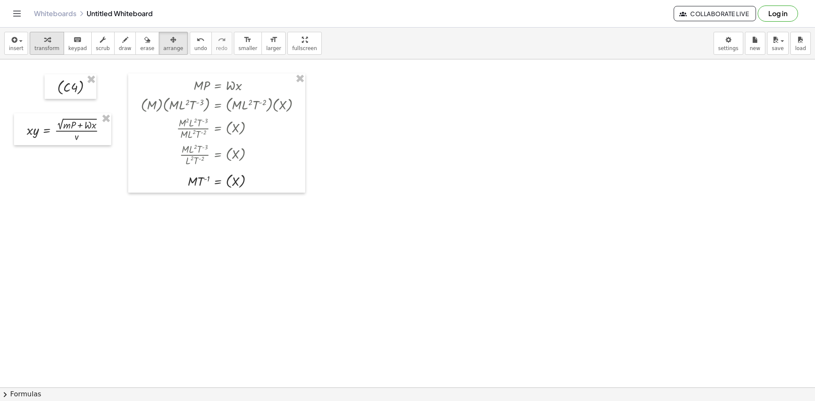
click at [44, 41] on icon "button" at bounding box center [47, 40] width 6 height 10
click at [48, 48] on span "transform" at bounding box center [46, 48] width 25 height 6
click at [24, 47] on button "insert" at bounding box center [16, 43] width 24 height 23
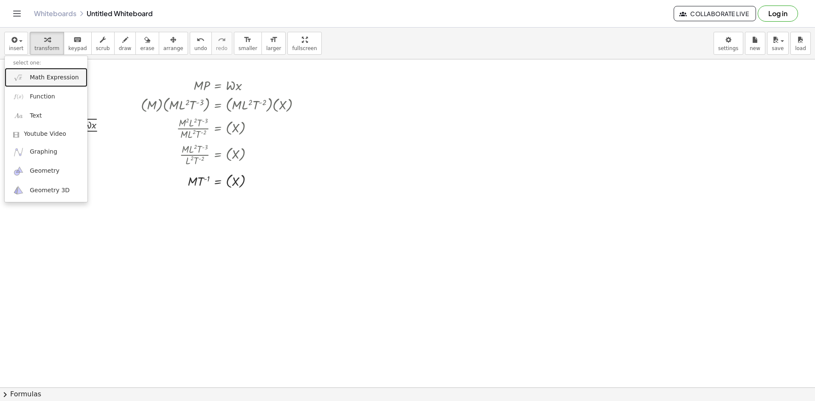
click at [42, 76] on span "Math Expression" at bounding box center [54, 77] width 49 height 8
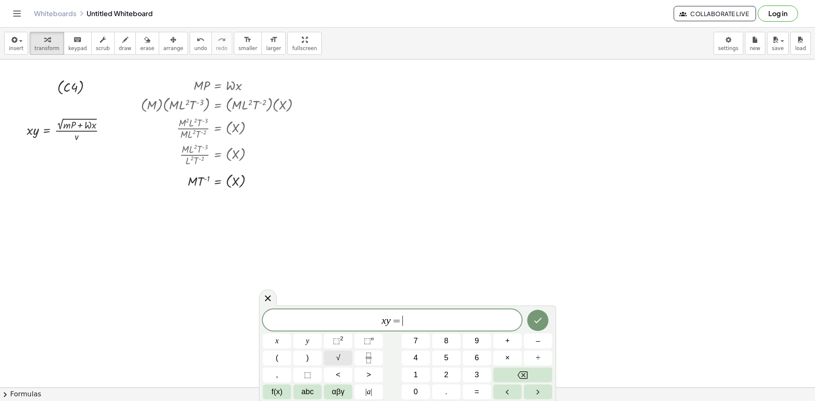
click at [351, 357] on button "√" at bounding box center [338, 358] width 28 height 15
click at [432, 324] on span "x y = √ m P ​" at bounding box center [392, 320] width 259 height 13
click at [370, 360] on icon "Fraction" at bounding box center [369, 358] width 11 height 11
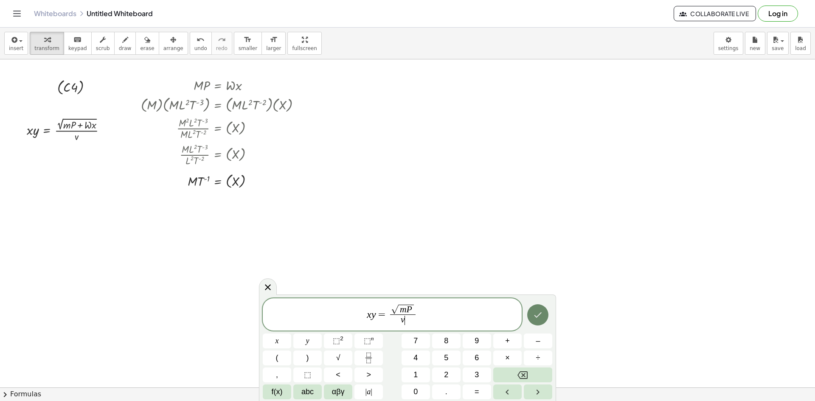
click at [532, 310] on button "Done" at bounding box center [537, 315] width 21 height 21
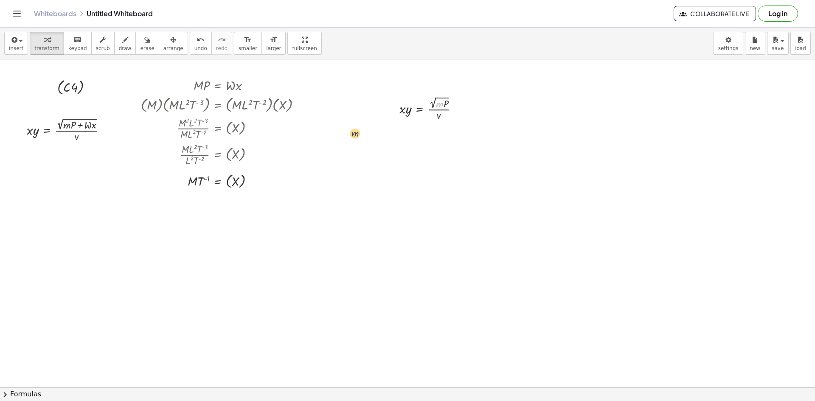
drag, startPoint x: 421, startPoint y: 110, endPoint x: 354, endPoint y: 134, distance: 71.2
drag, startPoint x: 155, startPoint y: 38, endPoint x: 244, endPoint y: 68, distance: 94.0
click at [164, 41] on div "button" at bounding box center [174, 39] width 20 height 10
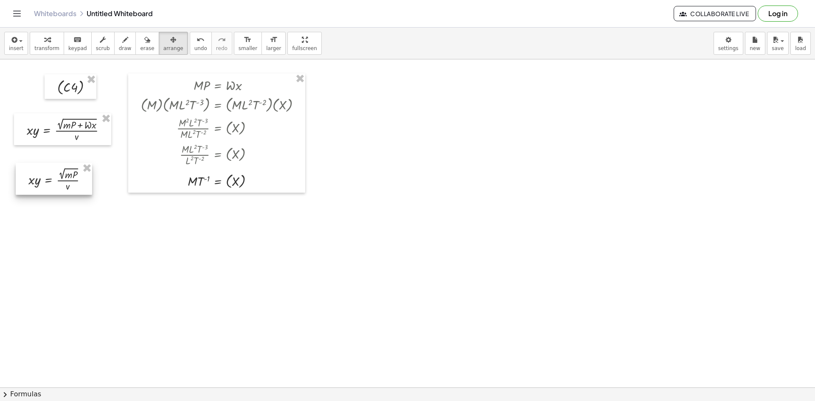
drag, startPoint x: 443, startPoint y: 105, endPoint x: 68, endPoint y: 176, distance: 381.2
click at [68, 176] on div at bounding box center [54, 179] width 76 height 32
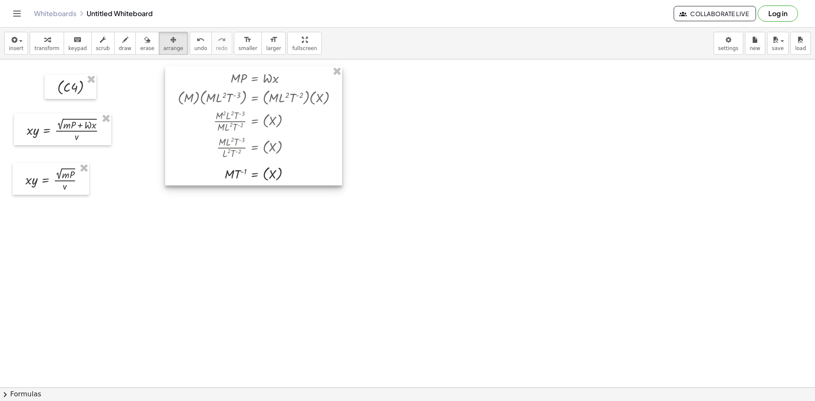
drag, startPoint x: 263, startPoint y: 163, endPoint x: 297, endPoint y: 157, distance: 34.5
click at [297, 157] on div at bounding box center [253, 125] width 177 height 119
click at [46, 184] on div at bounding box center [51, 179] width 76 height 32
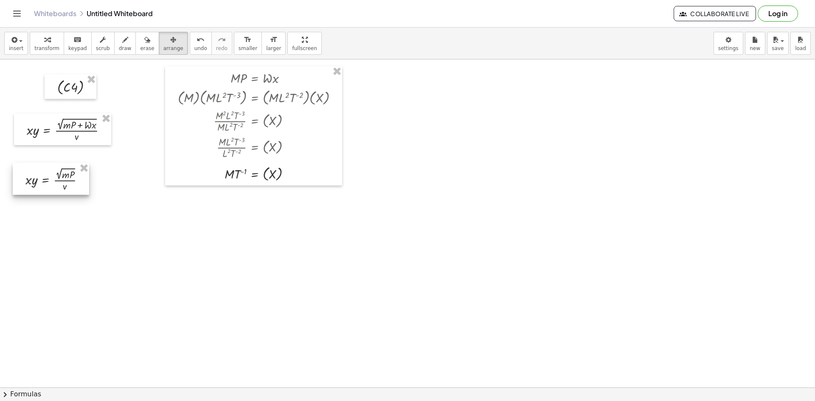
click at [46, 184] on div at bounding box center [51, 179] width 76 height 32
drag, startPoint x: 9, startPoint y: 48, endPoint x: 24, endPoint y: 57, distance: 17.3
click at [10, 53] on button "insert" at bounding box center [16, 43] width 24 height 23
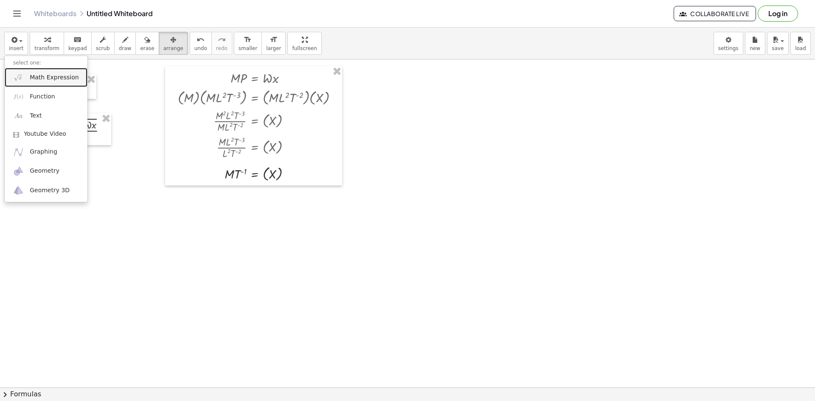
click at [40, 77] on span "Math Expression" at bounding box center [54, 77] width 49 height 8
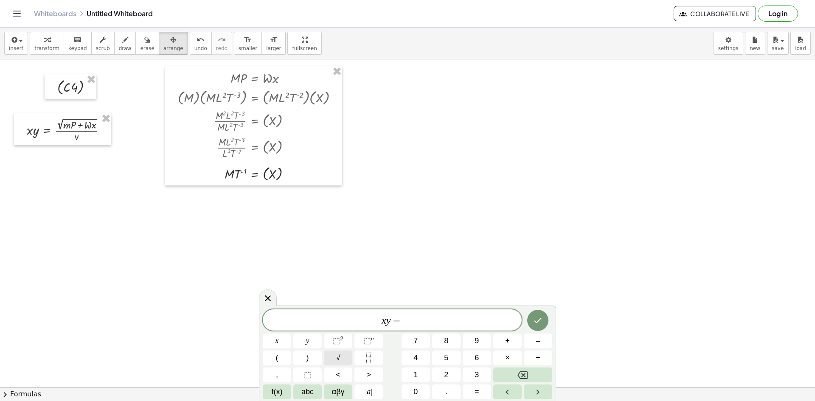
click at [326, 350] on div "x y = ​ x y ⬚ 2 ⬚ n 7 8 9 + – ( ) √ 4 5 6 × ÷ , ⬚ < > 1 2 3 f(x) abc αβγ | a | …" at bounding box center [408, 355] width 290 height 90
click at [333, 362] on button "√" at bounding box center [338, 358] width 28 height 15
click at [430, 332] on div "x y = √ W x ​ x y ⬚ 2 ⬚ n 7 8 9 + – ( ) √ 4 5 6 × ÷ , ⬚ < > 1 2 3 f(x) abc αβγ …" at bounding box center [408, 354] width 290 height 91
click at [425, 318] on span "x y = √ W x ​" at bounding box center [392, 320] width 259 height 13
click at [364, 353] on icon "Fraction" at bounding box center [369, 358] width 11 height 11
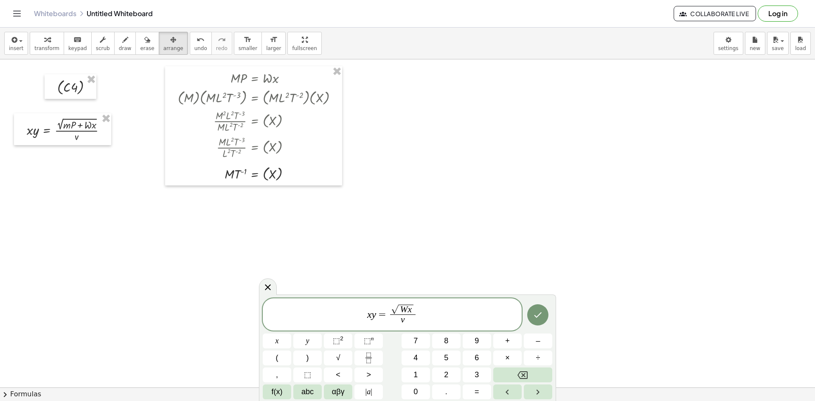
click at [291, 334] on div at bounding box center [277, 341] width 28 height 15
click at [535, 313] on icon "Done" at bounding box center [538, 315] width 10 height 10
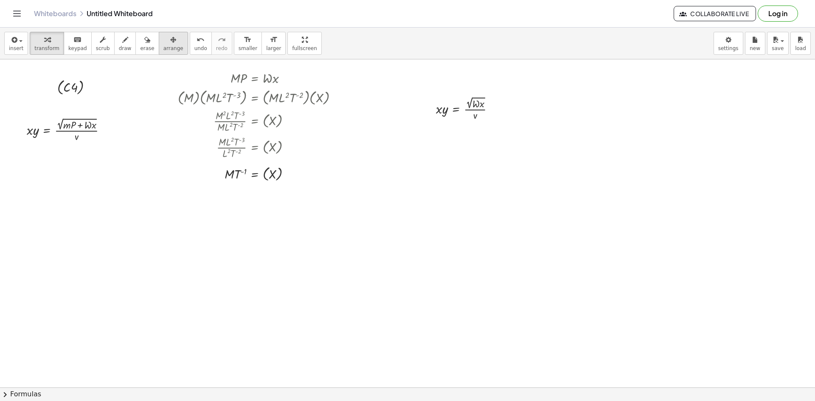
click at [170, 42] on icon "button" at bounding box center [173, 40] width 6 height 10
drag, startPoint x: 440, startPoint y: 118, endPoint x: 36, endPoint y: 180, distance: 409.1
click at [36, 180] on div at bounding box center [49, 182] width 76 height 32
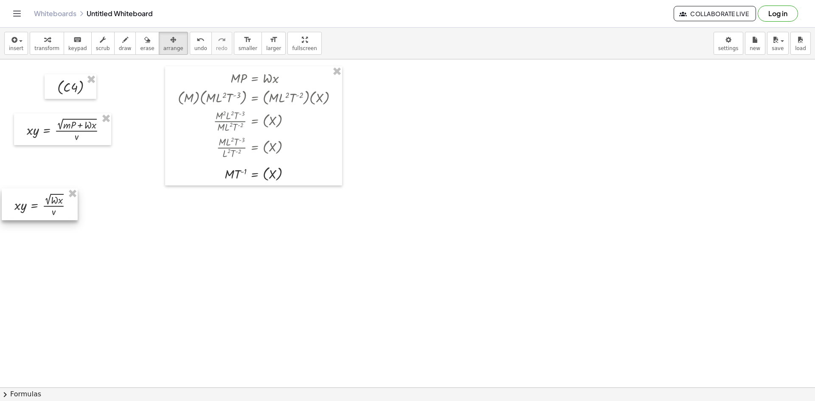
drag, startPoint x: 43, startPoint y: 198, endPoint x: 36, endPoint y: 220, distance: 23.4
click at [36, 220] on div at bounding box center [40, 205] width 76 height 32
drag, startPoint x: 68, startPoint y: 199, endPoint x: 80, endPoint y: 226, distance: 29.3
drag, startPoint x: 134, startPoint y: 233, endPoint x: 233, endPoint y: 244, distance: 99.9
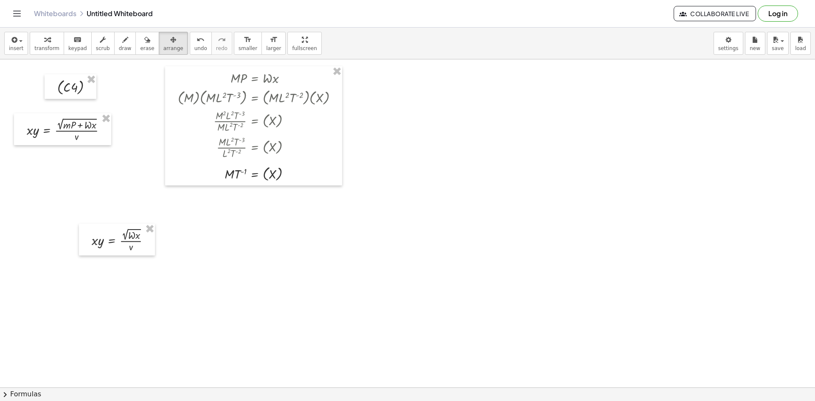
drag, startPoint x: 116, startPoint y: 240, endPoint x: 291, endPoint y: 190, distance: 182.2
click at [313, 261] on div at bounding box center [298, 277] width 76 height 32
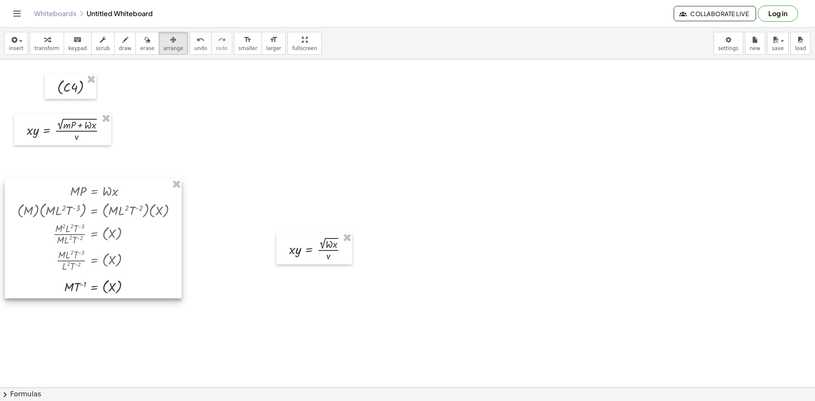
drag, startPoint x: 155, startPoint y: 221, endPoint x: 208, endPoint y: 236, distance: 55.1
click at [74, 220] on div at bounding box center [93, 238] width 177 height 119
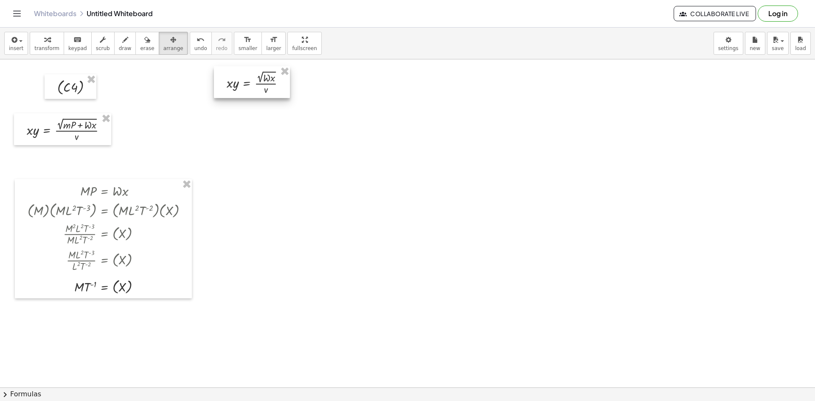
drag, startPoint x: 322, startPoint y: 235, endPoint x: 209, endPoint y: 166, distance: 132.1
click at [260, 74] on div at bounding box center [252, 82] width 76 height 32
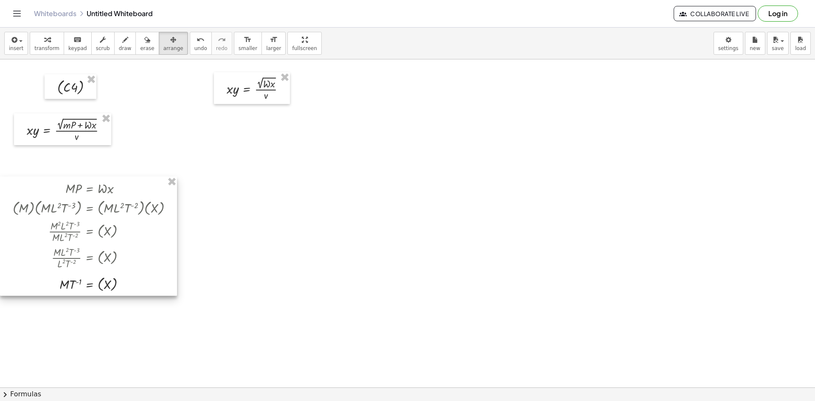
drag, startPoint x: 141, startPoint y: 226, endPoint x: 129, endPoint y: 201, distance: 27.7
click at [120, 213] on div at bounding box center [88, 236] width 177 height 119
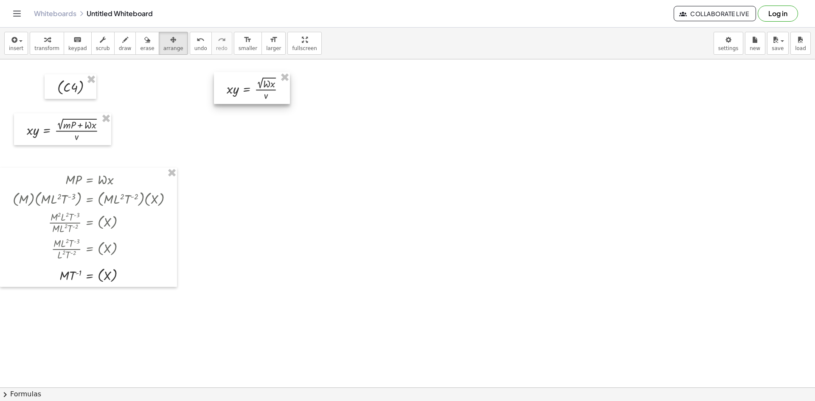
drag, startPoint x: 272, startPoint y: 86, endPoint x: 285, endPoint y: 95, distance: 15.9
click at [285, 95] on div at bounding box center [252, 88] width 76 height 32
drag, startPoint x: 256, startPoint y: 95, endPoint x: 242, endPoint y: 94, distance: 13.7
click at [254, 96] on div at bounding box center [265, 97] width 76 height 32
click at [258, 99] on div at bounding box center [264, 98] width 76 height 32
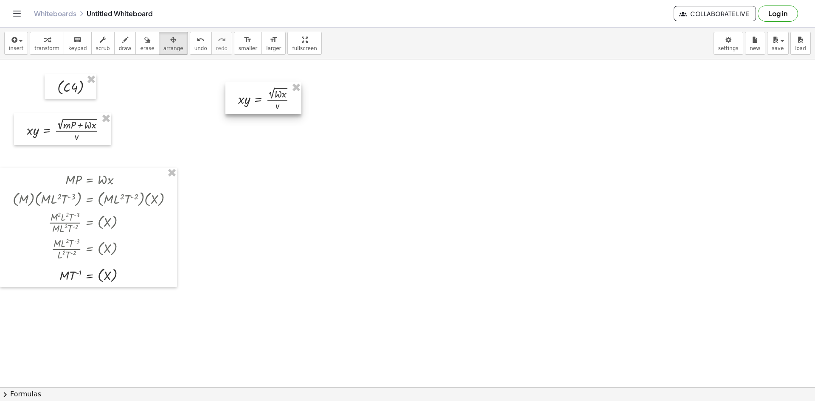
drag, startPoint x: 300, startPoint y: 94, endPoint x: 165, endPoint y: 64, distance: 138.7
click at [294, 94] on div at bounding box center [264, 98] width 76 height 32
drag, startPoint x: 43, startPoint y: 45, endPoint x: 150, endPoint y: 68, distance: 109.6
click at [46, 46] on button "transform" at bounding box center [47, 43] width 34 height 23
click at [285, 98] on div at bounding box center [265, 99] width 74 height 28
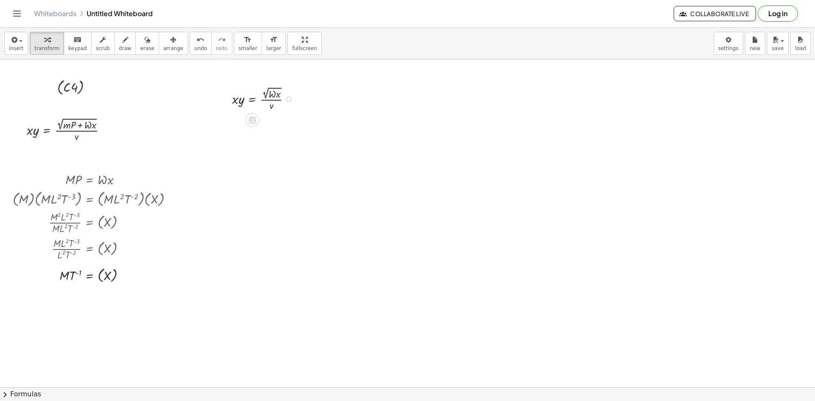
click at [293, 99] on div at bounding box center [265, 99] width 74 height 28
click at [288, 104] on div at bounding box center [265, 99] width 74 height 28
click at [288, 97] on div at bounding box center [289, 99] width 6 height 6
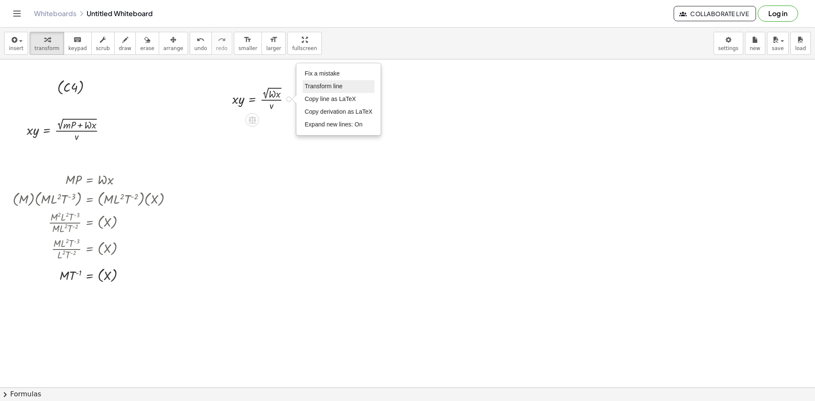
click at [331, 80] on li "Transform line" at bounding box center [339, 86] width 72 height 13
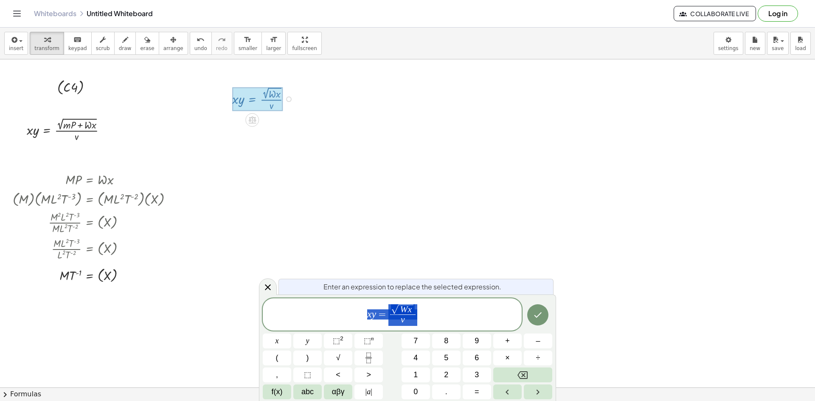
click at [364, 320] on span "x y = √ W x v ​" at bounding box center [392, 316] width 259 height 24
click at [413, 319] on span "v" at bounding box center [404, 320] width 25 height 11
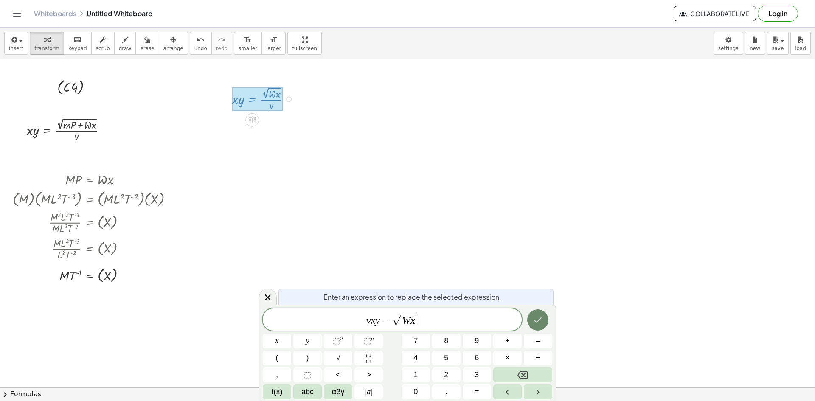
click at [535, 321] on icon "Done" at bounding box center [538, 320] width 10 height 10
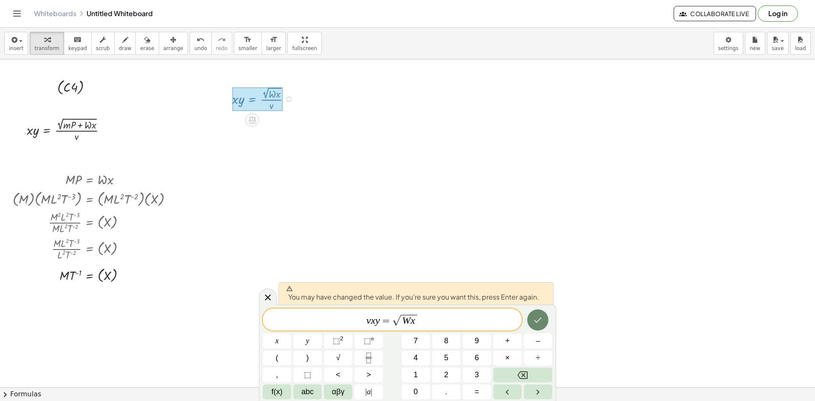
click at [547, 318] on button "Done" at bounding box center [537, 320] width 21 height 21
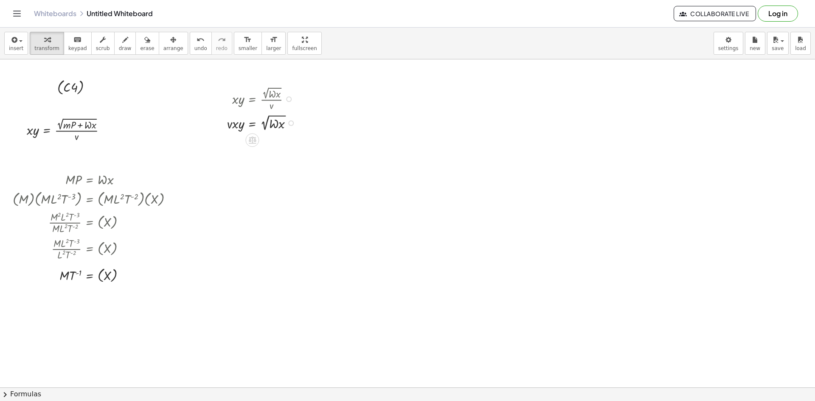
click at [291, 122] on div "Fix a mistake Transform line Copy line as LaTeX Copy derivation as LaTeX Expand…" at bounding box center [291, 124] width 6 height 6
click at [328, 100] on li "Transform line" at bounding box center [341, 104] width 72 height 13
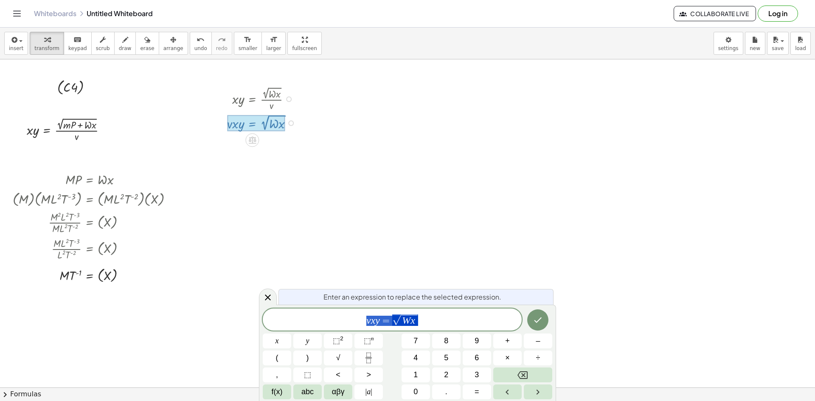
drag, startPoint x: 366, startPoint y: 317, endPoint x: 395, endPoint y: 309, distance: 30.3
click at [365, 319] on span "v x y = √ W x" at bounding box center [392, 320] width 259 height 13
click at [367, 342] on span "⬚" at bounding box center [367, 341] width 7 height 8
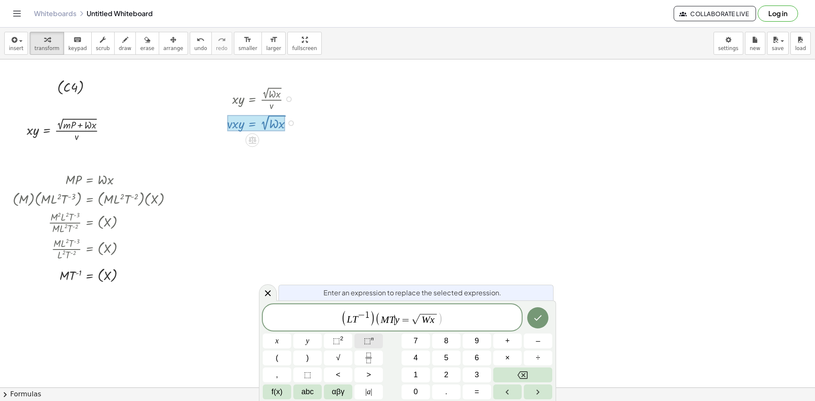
click at [379, 346] on button "⬚ n" at bounding box center [369, 341] width 28 height 15
click at [447, 319] on var "x" at bounding box center [449, 319] width 5 height 11
click at [367, 360] on icon "Fraction" at bounding box center [369, 358] width 11 height 11
click at [369, 341] on span "⬚" at bounding box center [367, 341] width 7 height 8
click at [367, 344] on span "⬚" at bounding box center [367, 341] width 7 height 8
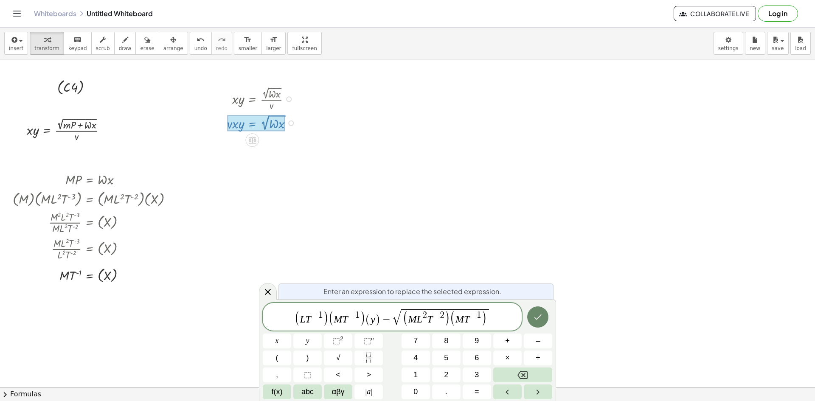
click at [532, 326] on button "Done" at bounding box center [537, 317] width 21 height 21
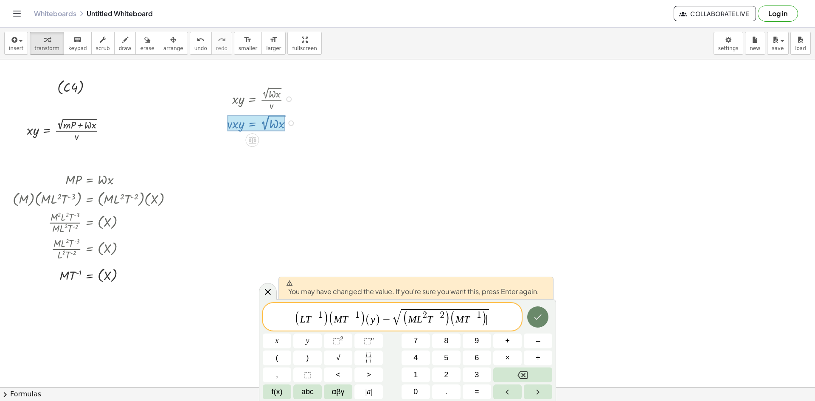
click at [535, 326] on button "Done" at bounding box center [537, 317] width 21 height 21
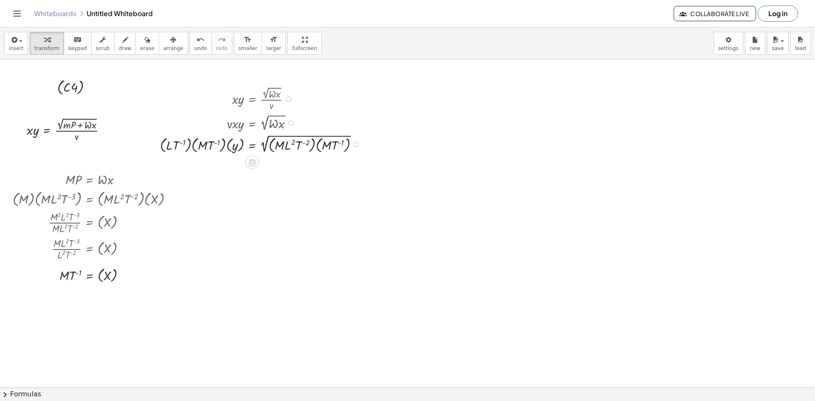
click at [278, 154] on div at bounding box center [263, 144] width 214 height 22
click at [358, 143] on div "Transform line Copy line as LaTeX Copy derivation as LaTeX Expand new lines: On" at bounding box center [357, 145] width 6 height 6
click at [385, 126] on span "Transform line" at bounding box center [391, 124] width 38 height 7
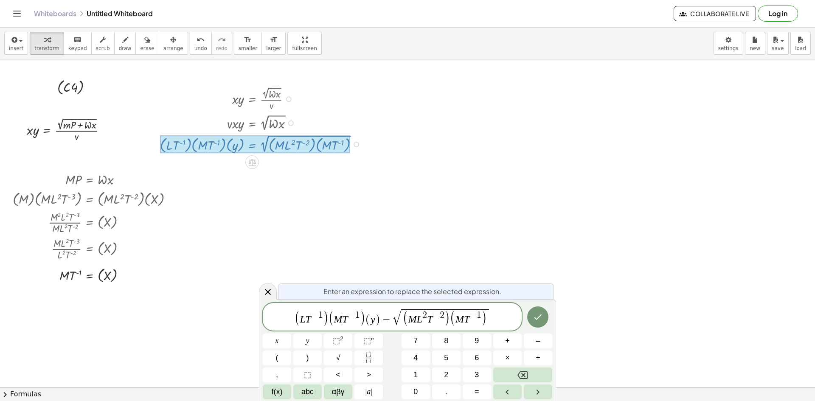
click at [342, 323] on span "M ​ T − 1" at bounding box center [347, 318] width 26 height 14
click at [356, 311] on span "−" at bounding box center [354, 315] width 7 height 9
drag, startPoint x: 322, startPoint y: 320, endPoint x: 305, endPoint y: 320, distance: 17.8
click at [305, 320] on span "( L T − 1 )" at bounding box center [309, 318] width 34 height 16
click at [409, 320] on span "2" at bounding box center [411, 315] width 5 height 9
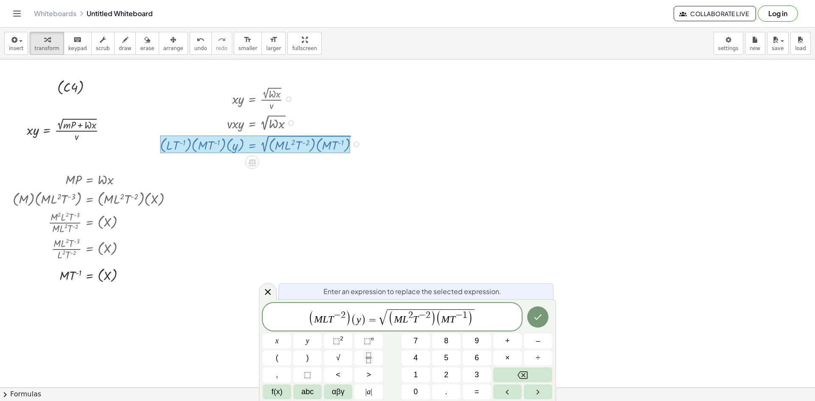
click at [401, 319] on var "M" at bounding box center [398, 319] width 8 height 11
click at [478, 329] on div "( M L T − 2 ) ( y ) = √ ( M 2 L 2 T − 3 ​ ) ( M T − 1 )" at bounding box center [392, 317] width 259 height 28
drag, startPoint x: 544, startPoint y: 305, endPoint x: 544, endPoint y: 311, distance: 5.9
click at [291, 334] on div at bounding box center [277, 341] width 28 height 15
click at [544, 311] on button "Done" at bounding box center [537, 317] width 21 height 21
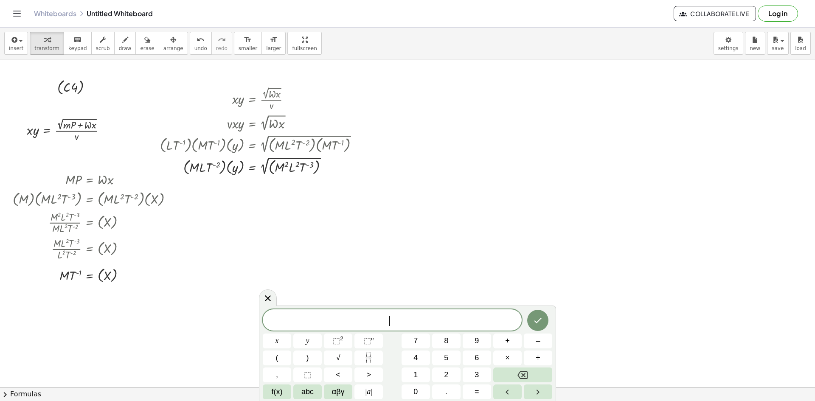
click at [262, 297] on div at bounding box center [268, 297] width 18 height 17
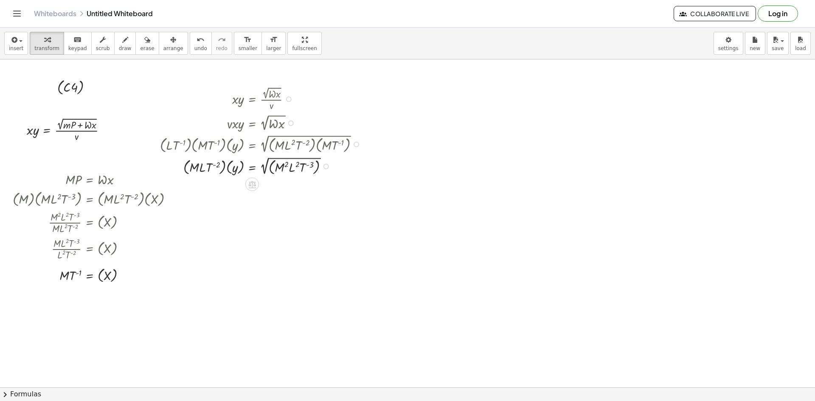
click at [330, 164] on div at bounding box center [263, 166] width 214 height 22
click at [327, 169] on div at bounding box center [263, 165] width 214 height 21
click at [263, 166] on div at bounding box center [263, 165] width 214 height 21
click at [265, 163] on div at bounding box center [263, 165] width 214 height 21
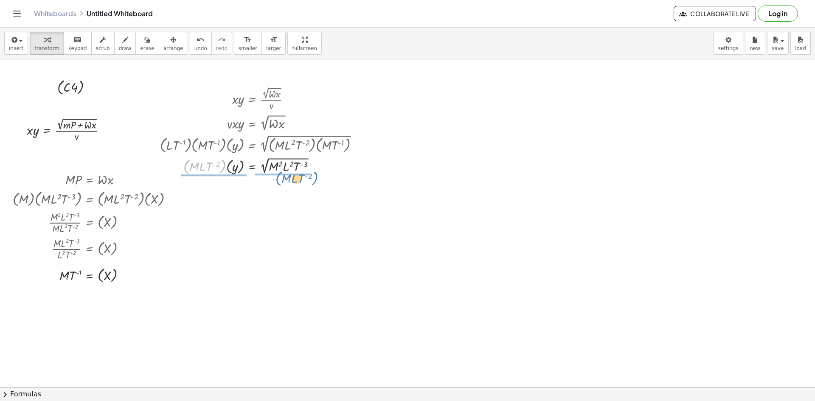
drag, startPoint x: 184, startPoint y: 167, endPoint x: 272, endPoint y: 179, distance: 88.3
drag, startPoint x: 211, startPoint y: 157, endPoint x: 217, endPoint y: 175, distance: 18.3
click at [217, 175] on div at bounding box center [263, 165] width 214 height 29
drag, startPoint x: 197, startPoint y: 164, endPoint x: 208, endPoint y: 180, distance: 19.1
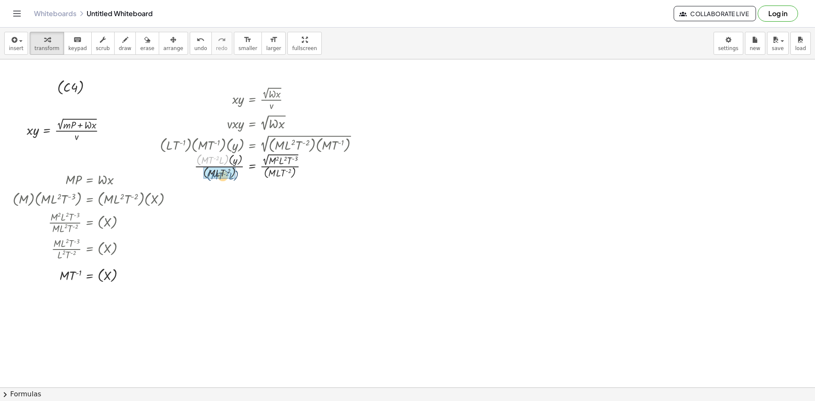
click at [208, 180] on div "· x · y = · 2 √ ( · W · x ) · v · v · x · y = 2 √ ( · W · x ) · ( · L · T ( - 1…" at bounding box center [255, 132] width 216 height 100
click at [306, 167] on div at bounding box center [305, 167] width 6 height 6
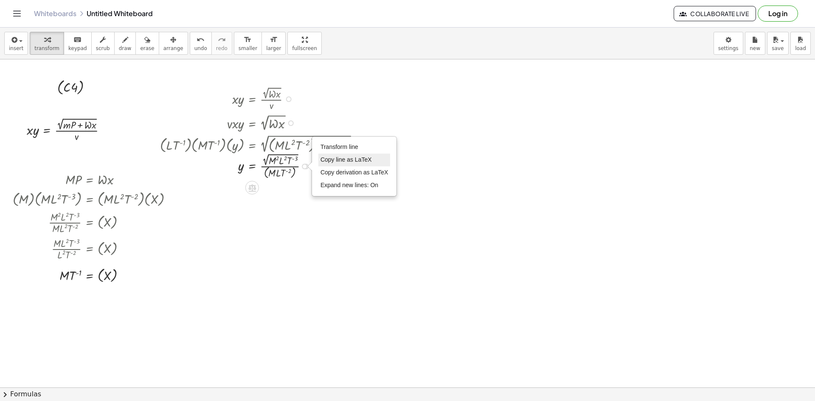
drag, startPoint x: 362, startPoint y: 151, endPoint x: 358, endPoint y: 155, distance: 6.0
click at [362, 149] on li "Transform line" at bounding box center [355, 147] width 72 height 13
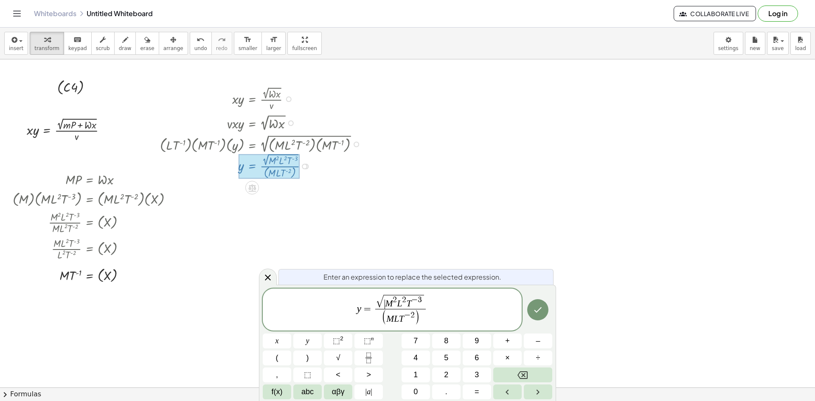
click at [388, 299] on var "M" at bounding box center [389, 304] width 8 height 10
click at [364, 339] on span "⬚" at bounding box center [367, 341] width 7 height 8
click at [539, 318] on button "Done" at bounding box center [537, 307] width 21 height 21
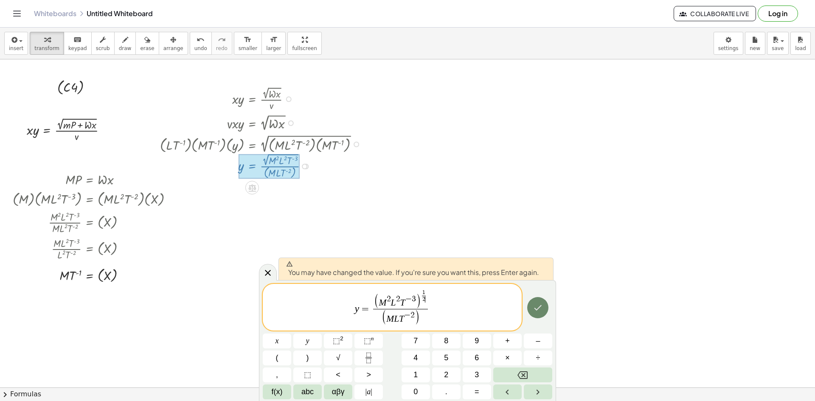
click at [535, 313] on icon "Done" at bounding box center [538, 308] width 10 height 10
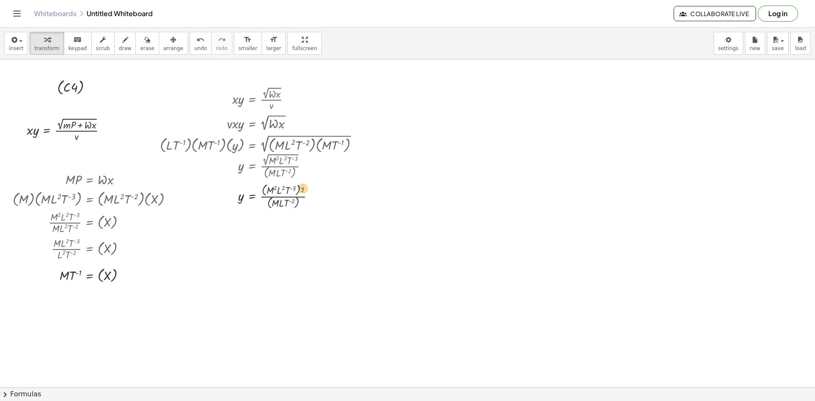
click at [305, 185] on div at bounding box center [263, 195] width 214 height 30
drag, startPoint x: 302, startPoint y: 188, endPoint x: 272, endPoint y: 191, distance: 29.9
click at [272, 191] on div at bounding box center [263, 195] width 214 height 30
drag, startPoint x: 272, startPoint y: 185, endPoint x: 276, endPoint y: 183, distance: 5.0
click at [276, 183] on div at bounding box center [263, 195] width 214 height 30
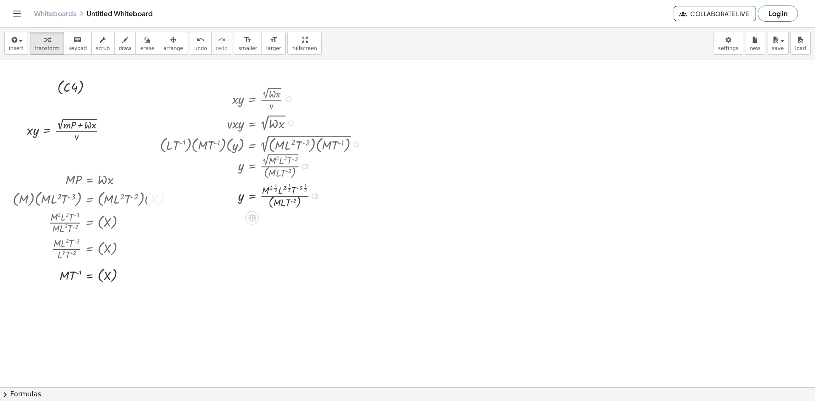
click at [269, 193] on div at bounding box center [263, 195] width 214 height 30
click at [260, 193] on div at bounding box center [263, 195] width 214 height 30
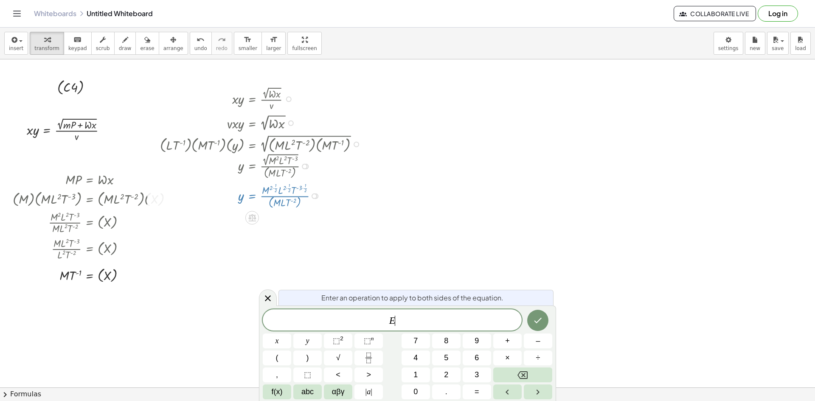
click at [267, 190] on div at bounding box center [263, 195] width 214 height 30
click at [279, 188] on div at bounding box center [263, 195] width 214 height 30
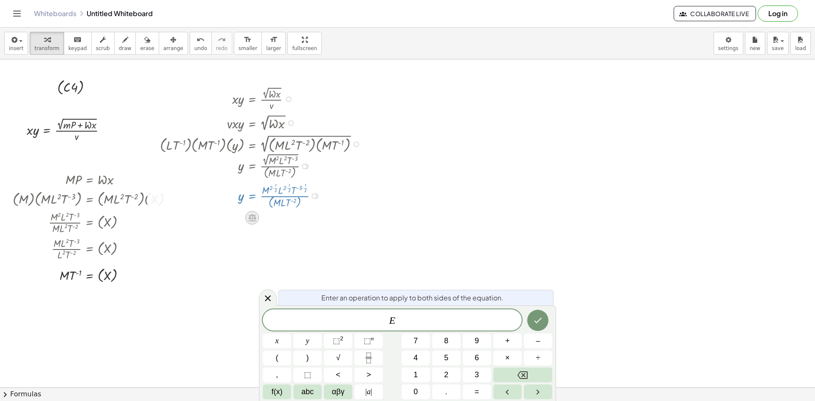
click at [254, 214] on icon at bounding box center [252, 218] width 9 height 9
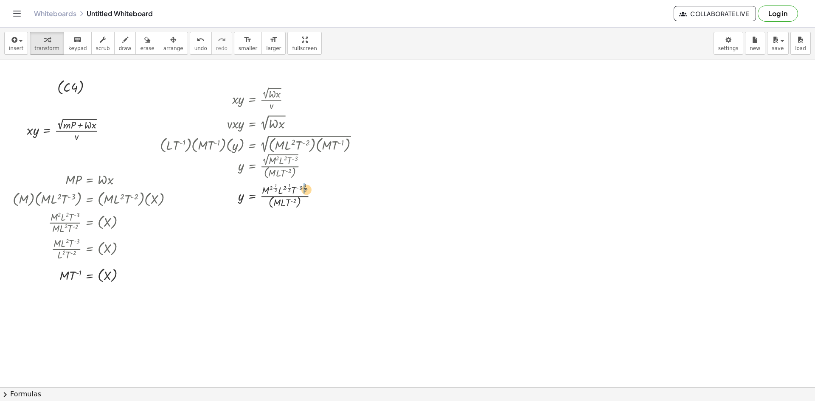
drag, startPoint x: 299, startPoint y: 188, endPoint x: 307, endPoint y: 189, distance: 9.0
click at [307, 189] on div at bounding box center [263, 195] width 214 height 30
drag, startPoint x: 305, startPoint y: 191, endPoint x: 299, endPoint y: 191, distance: 5.9
drag, startPoint x: 303, startPoint y: 190, endPoint x: 299, endPoint y: 187, distance: 5.5
drag, startPoint x: 285, startPoint y: 190, endPoint x: 290, endPoint y: 188, distance: 5.0
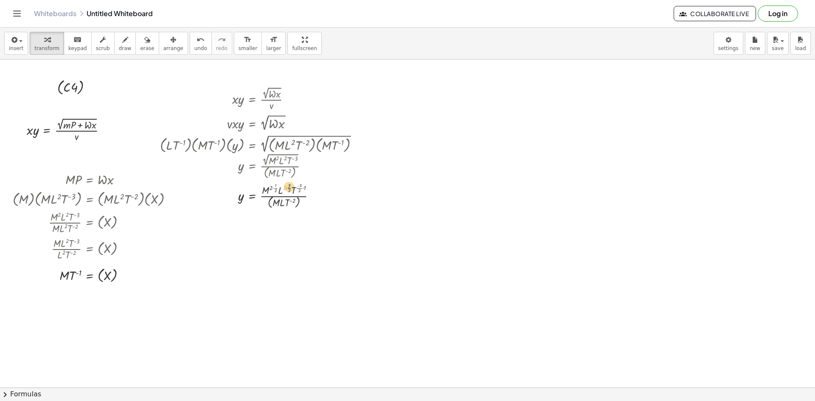
click at [290, 188] on div at bounding box center [263, 195] width 214 height 30
click at [275, 182] on div at bounding box center [263, 195] width 214 height 30
drag, startPoint x: 260, startPoint y: 189, endPoint x: 276, endPoint y: 191, distance: 16.2
click at [263, 191] on div at bounding box center [263, 195] width 214 height 30
click at [278, 191] on div at bounding box center [263, 195] width 214 height 30
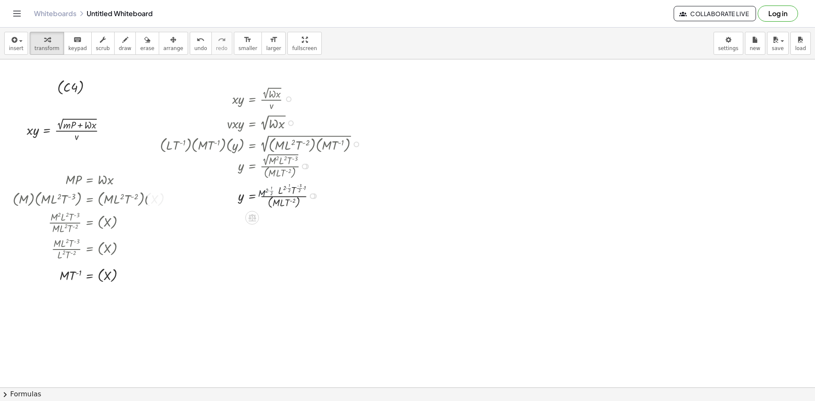
drag, startPoint x: 278, startPoint y: 191, endPoint x: 285, endPoint y: 191, distance: 7.2
click at [284, 191] on div at bounding box center [263, 195] width 214 height 30
click at [285, 191] on div at bounding box center [263, 195] width 214 height 30
drag, startPoint x: 284, startPoint y: 191, endPoint x: 272, endPoint y: 191, distance: 11.9
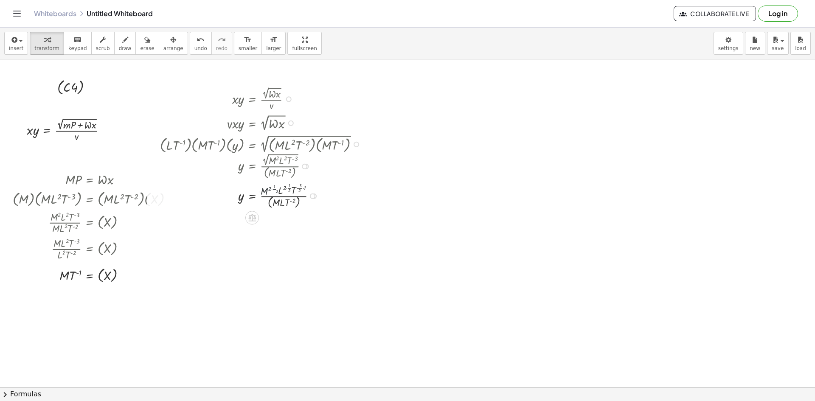
click at [278, 191] on div at bounding box center [263, 195] width 214 height 30
click at [272, 191] on div at bounding box center [263, 195] width 214 height 30
drag, startPoint x: 272, startPoint y: 191, endPoint x: 291, endPoint y: 191, distance: 19.1
click at [282, 191] on div at bounding box center [263, 195] width 214 height 30
click at [315, 195] on div "Transform line Copy line as LaTeX Copy derivation as LaTeX Expand new lines: On" at bounding box center [313, 197] width 6 height 6
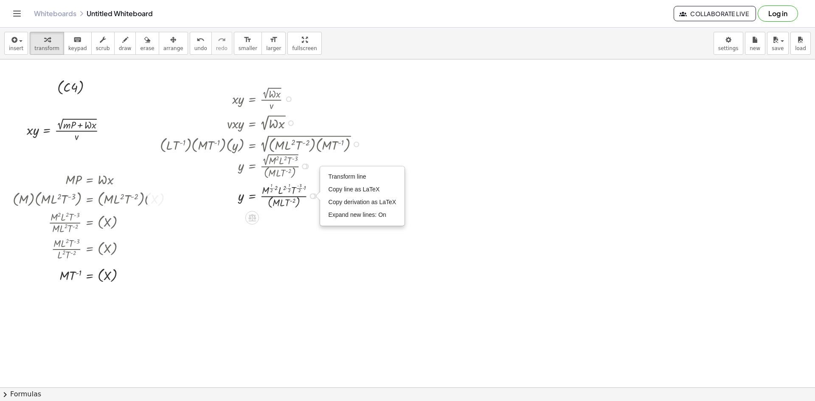
click at [316, 161] on div at bounding box center [263, 165] width 214 height 29
click at [313, 195] on div at bounding box center [313, 197] width 6 height 6
drag, startPoint x: 338, startPoint y: 176, endPoint x: 365, endPoint y: 173, distance: 26.9
click at [337, 175] on span "Transform line" at bounding box center [348, 176] width 38 height 7
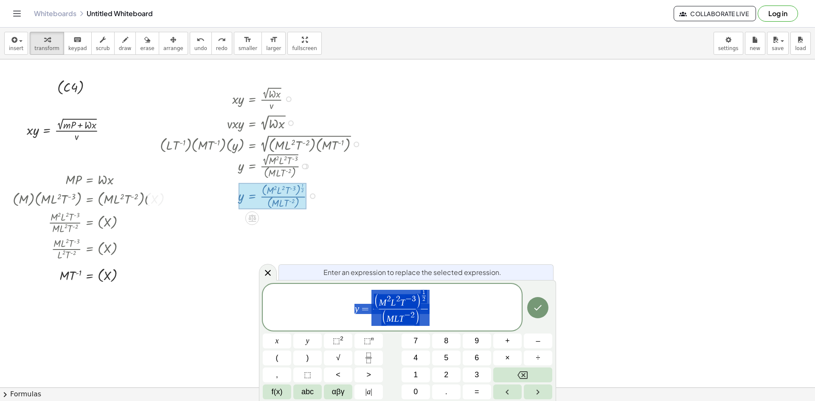
drag, startPoint x: 398, startPoint y: 319, endPoint x: 403, endPoint y: 316, distance: 5.5
click at [440, 310] on span "y = ( M 2 L 2 T − 3 ) 1 2 ​ ( M L T − 2 ) ​ ​" at bounding box center [392, 308] width 259 height 38
click at [417, 306] on span ")" at bounding box center [418, 302] width 5 height 16
click at [429, 301] on span "( M 2 L 2 T − 3 ​ ) 1 2 ​ ( M L T − 2 ) ​" at bounding box center [401, 308] width 59 height 36
click at [391, 292] on span "( M 2 L 2 T − 3 ) 1 2 ​" at bounding box center [400, 299] width 55 height 19
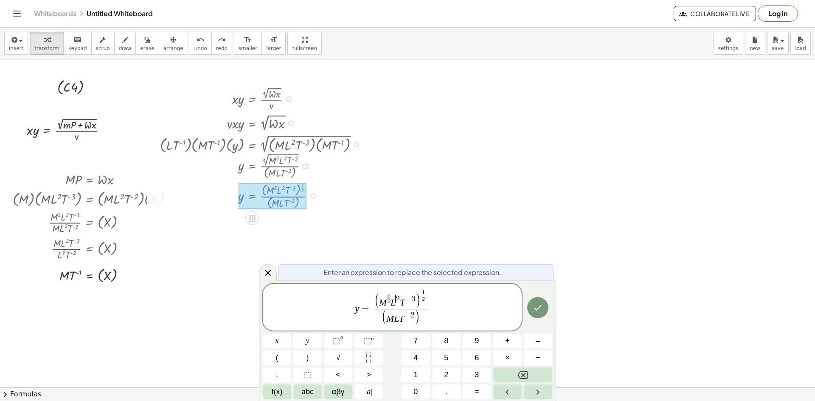
drag, startPoint x: 398, startPoint y: 298, endPoint x: 407, endPoint y: 295, distance: 9.4
click at [398, 297] on span "2" at bounding box center [398, 299] width 4 height 8
click at [413, 299] on span "3" at bounding box center [414, 299] width 4 height 8
click at [416, 299] on span ")" at bounding box center [417, 301] width 5 height 16
click at [428, 300] on span "( M L T − 3 2 ​ ) 1 2 ​ ​" at bounding box center [400, 299] width 56 height 20
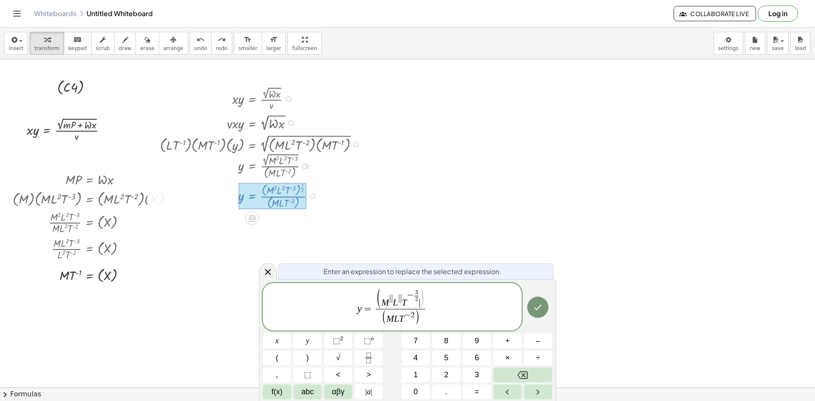
click at [381, 300] on span "(" at bounding box center [379, 298] width 6 height 21
click at [385, 310] on span "(" at bounding box center [383, 318] width 5 height 16
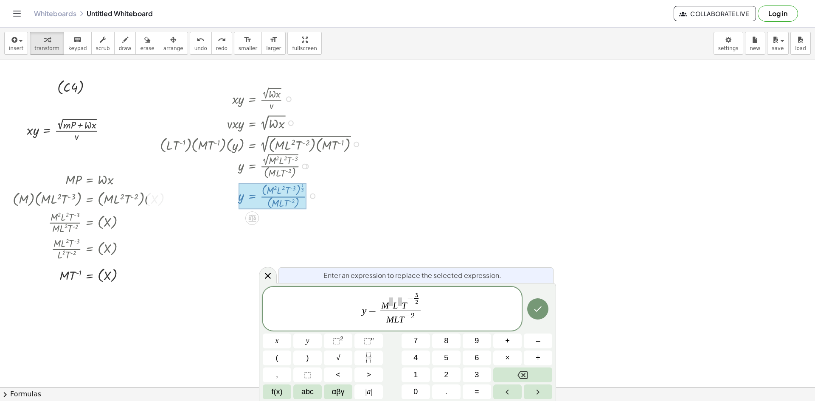
click at [448, 304] on span "y = M L T − 3 2 ​ ​ M L T − 2 ​" at bounding box center [392, 309] width 259 height 35
click at [403, 301] on var "T" at bounding box center [404, 305] width 5 height 10
click at [394, 303] on span at bounding box center [393, 302] width 4 height 8
click at [538, 308] on icon "Done" at bounding box center [538, 309] width 10 height 10
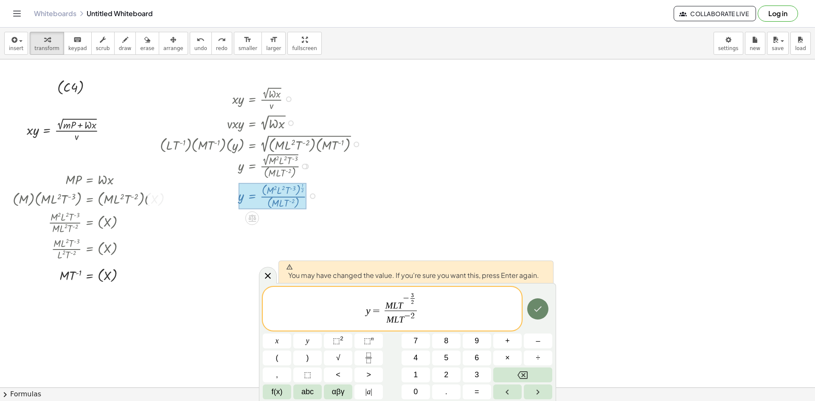
click at [538, 308] on icon "Done" at bounding box center [538, 309] width 10 height 10
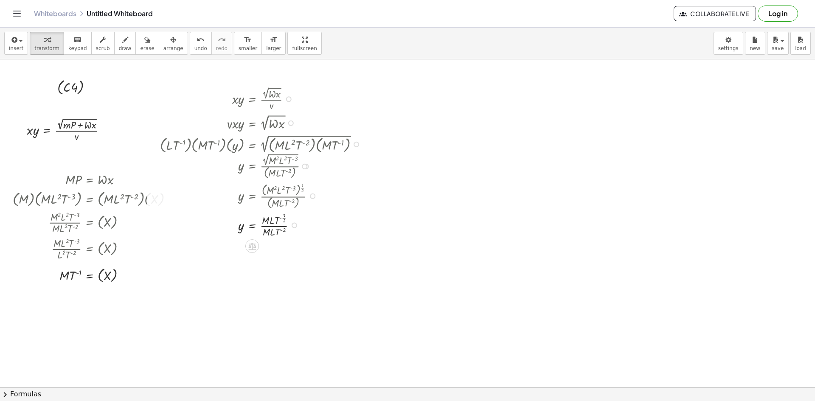
click at [291, 224] on div at bounding box center [263, 225] width 214 height 28
click at [252, 226] on div "y = · M · L · T ( - · 3 · 2 ) · M · L · T ( - 2 ) Transform line Copy line as L…" at bounding box center [252, 226] width 0 height 0
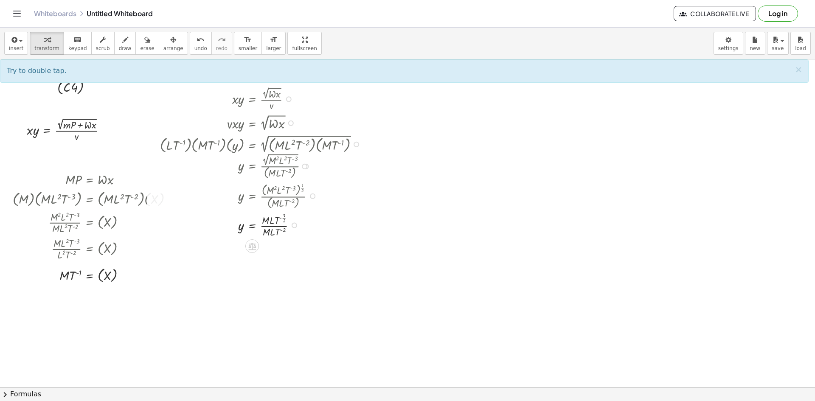
click at [299, 224] on div at bounding box center [263, 225] width 214 height 28
click at [312, 196] on div at bounding box center [313, 197] width 6 height 6
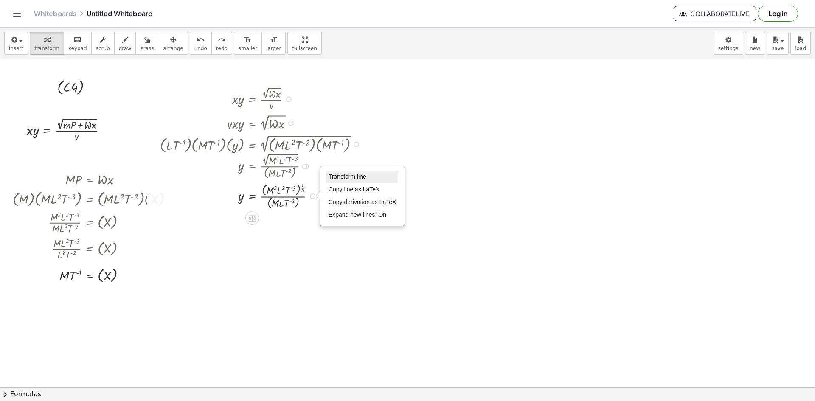
click at [355, 173] on li "Transform line" at bounding box center [363, 177] width 72 height 13
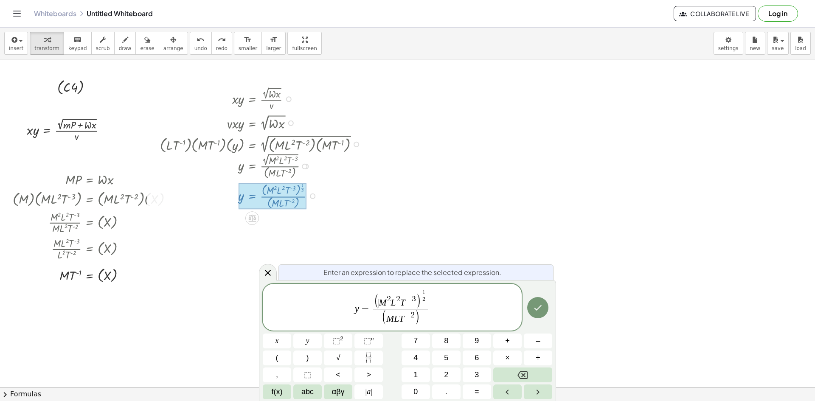
drag, startPoint x: 382, startPoint y: 307, endPoint x: 386, endPoint y: 306, distance: 4.4
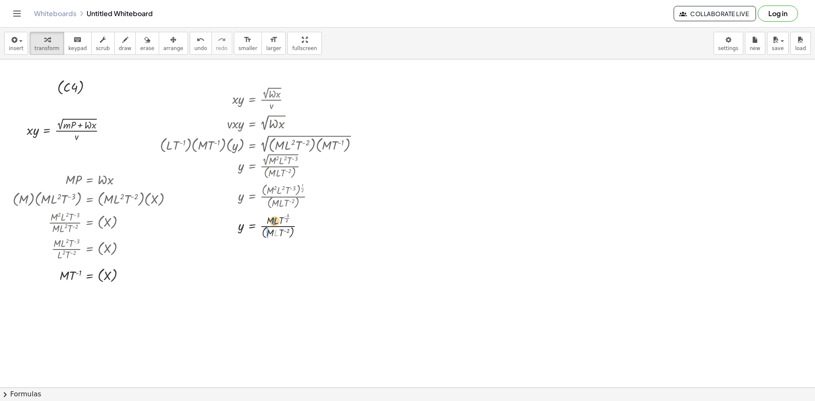
drag, startPoint x: 278, startPoint y: 231, endPoint x: 276, endPoint y: 220, distance: 11.6
click at [276, 220] on div at bounding box center [263, 226] width 214 height 30
drag, startPoint x: 276, startPoint y: 236, endPoint x: 276, endPoint y: 242, distance: 5.9
drag, startPoint x: 260, startPoint y: 230, endPoint x: 266, endPoint y: 233, distance: 6.6
click at [263, 231] on div at bounding box center [263, 226] width 214 height 30
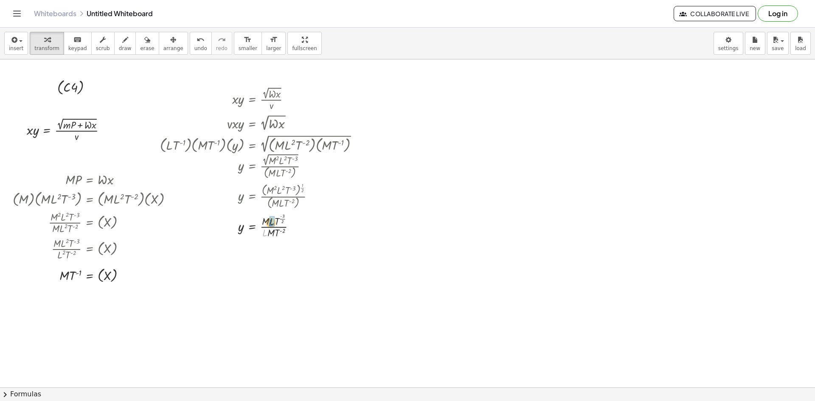
drag, startPoint x: 265, startPoint y: 236, endPoint x: 275, endPoint y: 224, distance: 15.7
drag, startPoint x: 269, startPoint y: 234, endPoint x: 269, endPoint y: 227, distance: 7.6
click at [269, 227] on div at bounding box center [263, 225] width 214 height 28
drag, startPoint x: 268, startPoint y: 231, endPoint x: 273, endPoint y: 243, distance: 13.1
drag, startPoint x: 265, startPoint y: 234, endPoint x: 275, endPoint y: 234, distance: 10.2
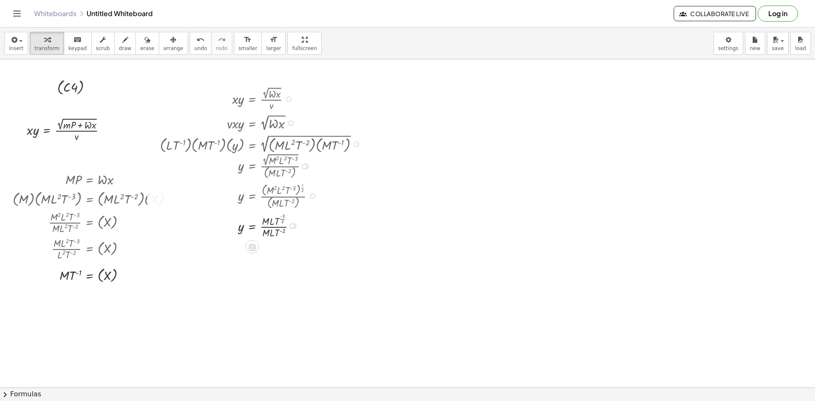
drag, startPoint x: 282, startPoint y: 221, endPoint x: 306, endPoint y: 252, distance: 39.2
click at [290, 227] on div at bounding box center [293, 226] width 6 height 6
click at [331, 209] on span "Transform line" at bounding box center [327, 206] width 38 height 7
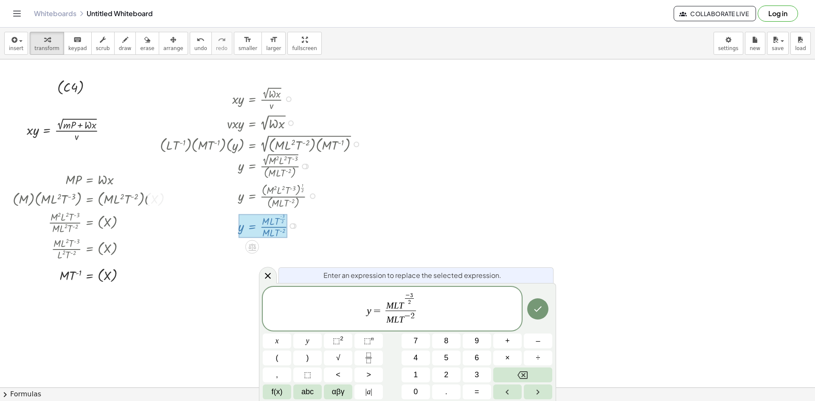
drag, startPoint x: 391, startPoint y: 303, endPoint x: 398, endPoint y: 303, distance: 7.2
click at [398, 303] on span "M L T − 3 2 ​" at bounding box center [401, 302] width 31 height 18
click at [407, 316] on span "2" at bounding box center [406, 316] width 4 height 8
click at [404, 320] on span "− 2 ​" at bounding box center [403, 316] width 11 height 8
click at [409, 320] on span "​ 2" at bounding box center [401, 320] width 30 height 11
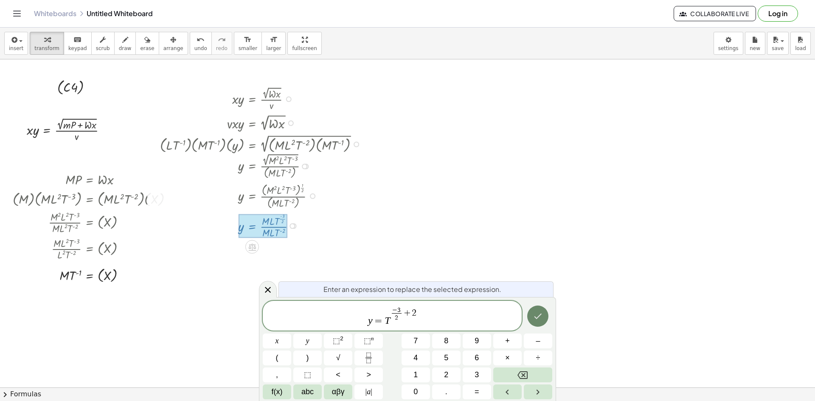
click at [291, 334] on div at bounding box center [277, 341] width 28 height 15
click at [536, 313] on icon "Done" at bounding box center [538, 316] width 10 height 10
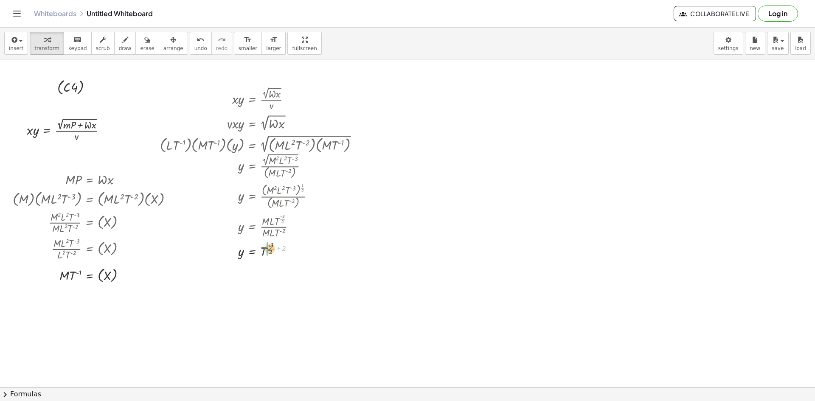
drag, startPoint x: 284, startPoint y: 251, endPoint x: 272, endPoint y: 251, distance: 11.9
click at [272, 251] on div at bounding box center [263, 250] width 214 height 21
drag, startPoint x: 269, startPoint y: 252, endPoint x: 281, endPoint y: 249, distance: 12.3
click at [281, 249] on div at bounding box center [263, 250] width 214 height 21
drag, startPoint x: 288, startPoint y: 252, endPoint x: 287, endPoint y: 245, distance: 7.3
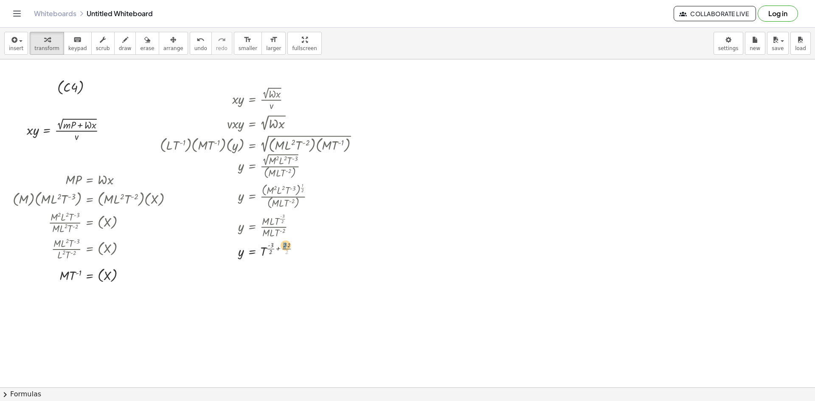
click at [287, 245] on div at bounding box center [263, 250] width 214 height 21
click at [290, 252] on div at bounding box center [291, 251] width 6 height 6
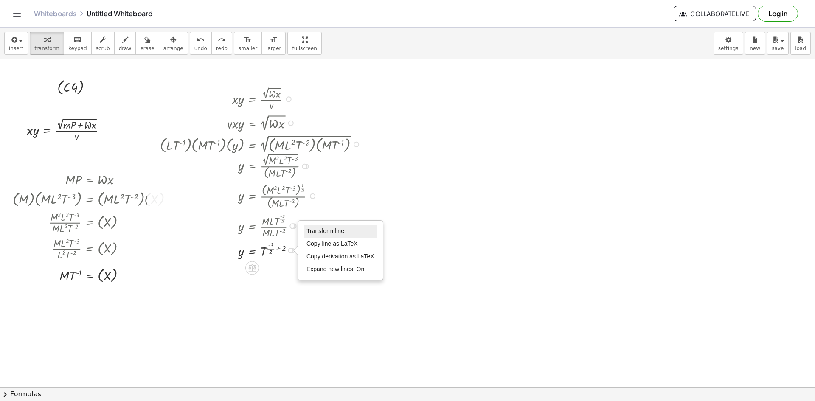
click at [315, 233] on span "Transform line" at bounding box center [326, 231] width 38 height 7
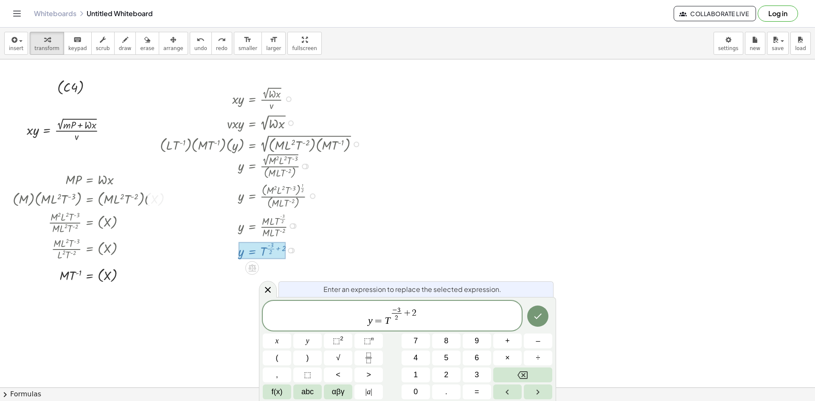
click at [401, 310] on span "− 3" at bounding box center [397, 310] width 10 height 6
click at [417, 310] on span "y = T − 1 2 ​ + 2 ​" at bounding box center [392, 316] width 259 height 21
click at [535, 316] on icon "Done" at bounding box center [538, 316] width 10 height 10
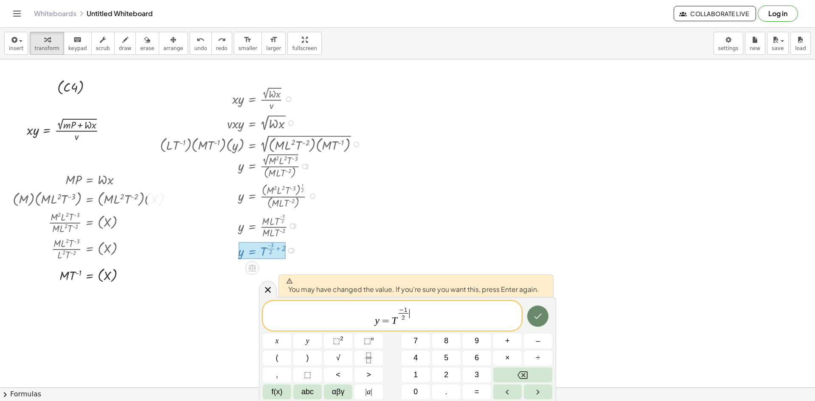
click at [535, 316] on icon "Done" at bounding box center [538, 316] width 10 height 10
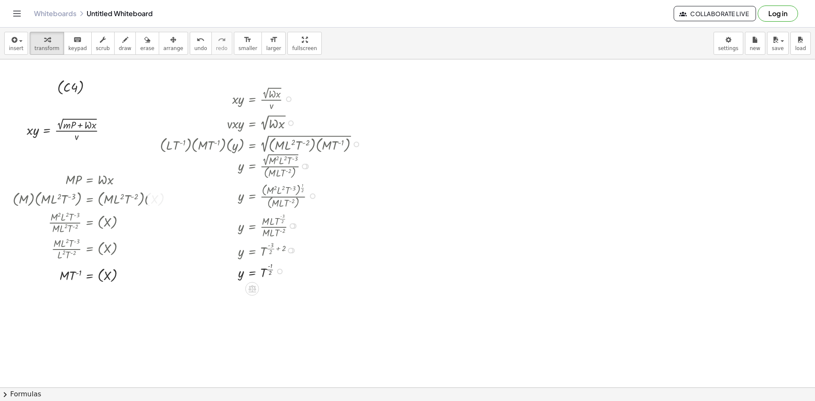
click at [336, 271] on div at bounding box center [263, 270] width 214 height 21
